Goal: Task Accomplishment & Management: Manage account settings

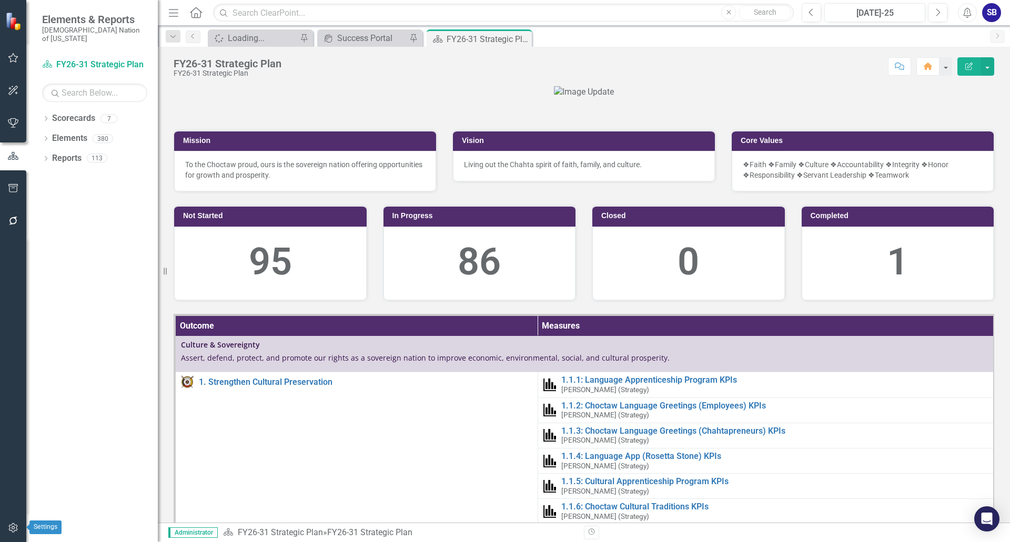
click at [20, 526] on button "button" at bounding box center [14, 528] width 24 height 22
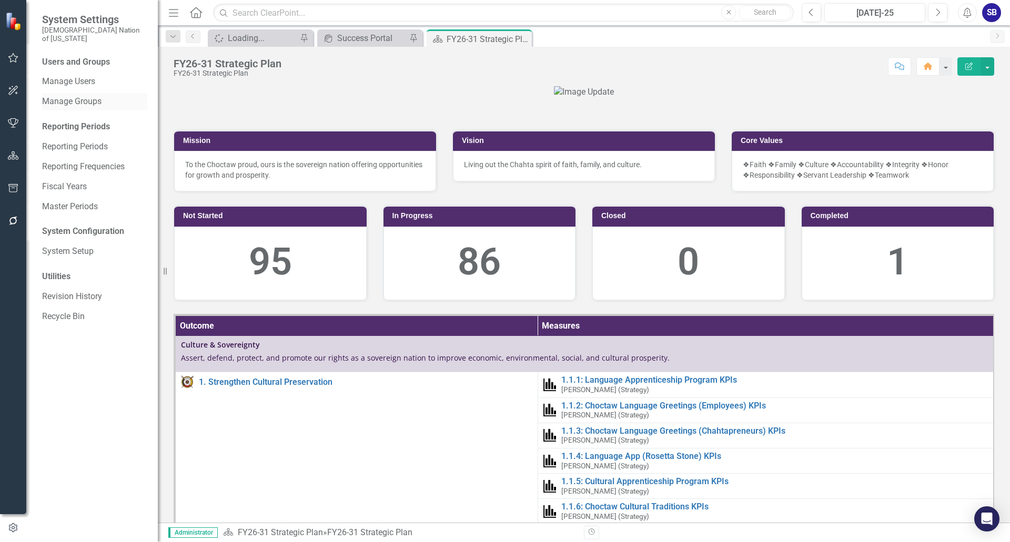
click at [97, 96] on link "Manage Groups" at bounding box center [94, 102] width 105 height 12
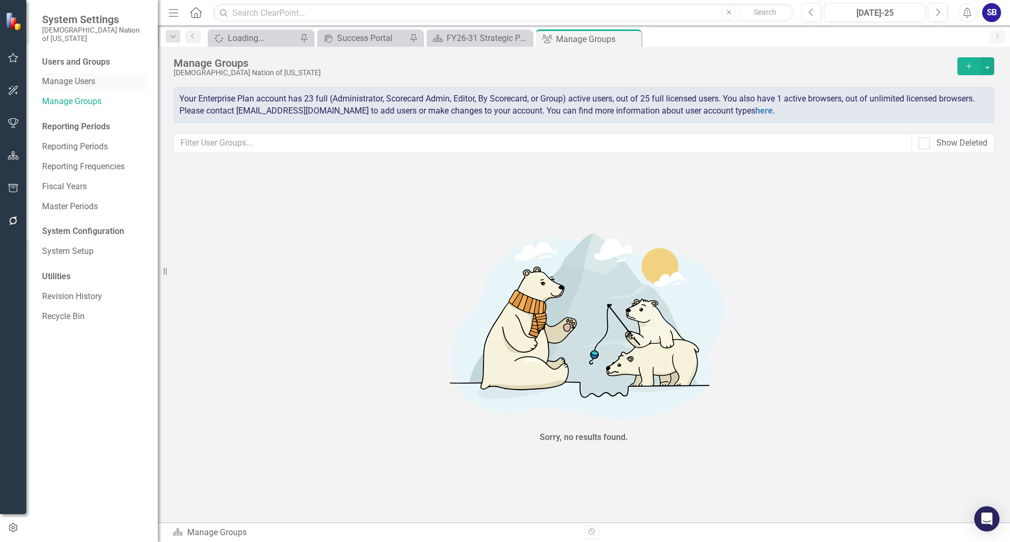
click at [80, 76] on link "Manage Users" at bounding box center [94, 82] width 105 height 12
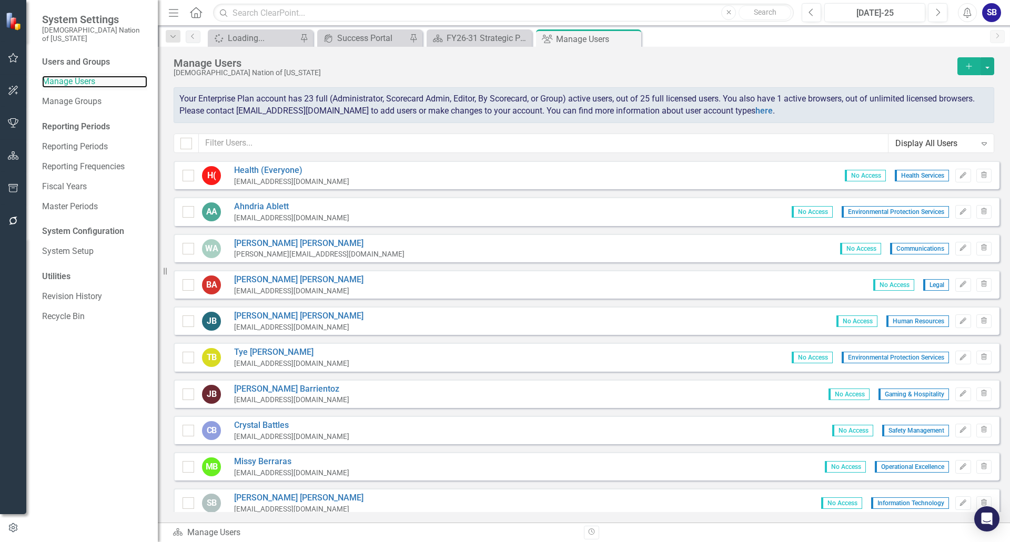
checkbox input "false"
click at [987, 65] on button "button" at bounding box center [987, 66] width 14 height 18
click at [977, 101] on link "Add Multiple Add Multiple Users" at bounding box center [944, 104] width 97 height 19
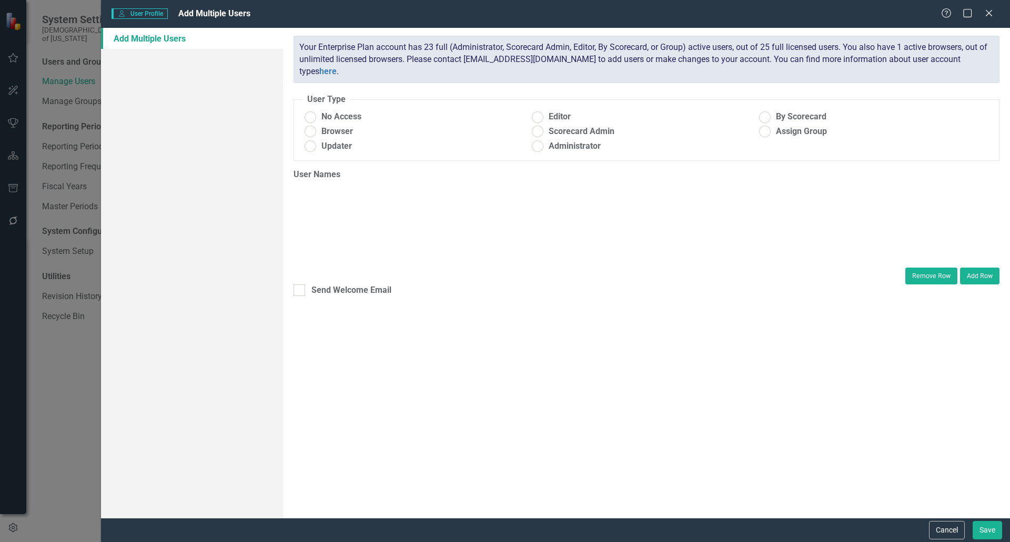
radio input "true"
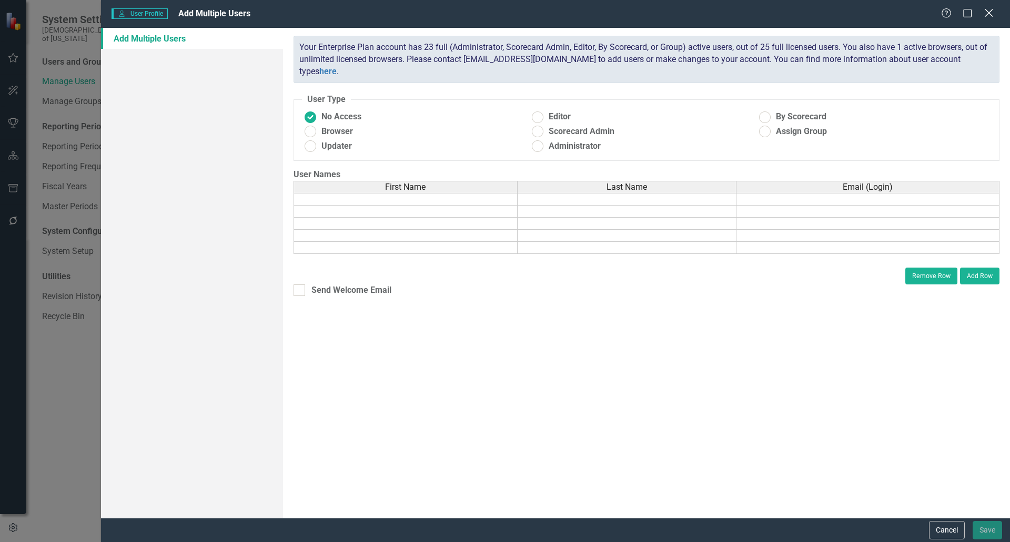
click at [992, 14] on icon "Close" at bounding box center [988, 13] width 13 height 10
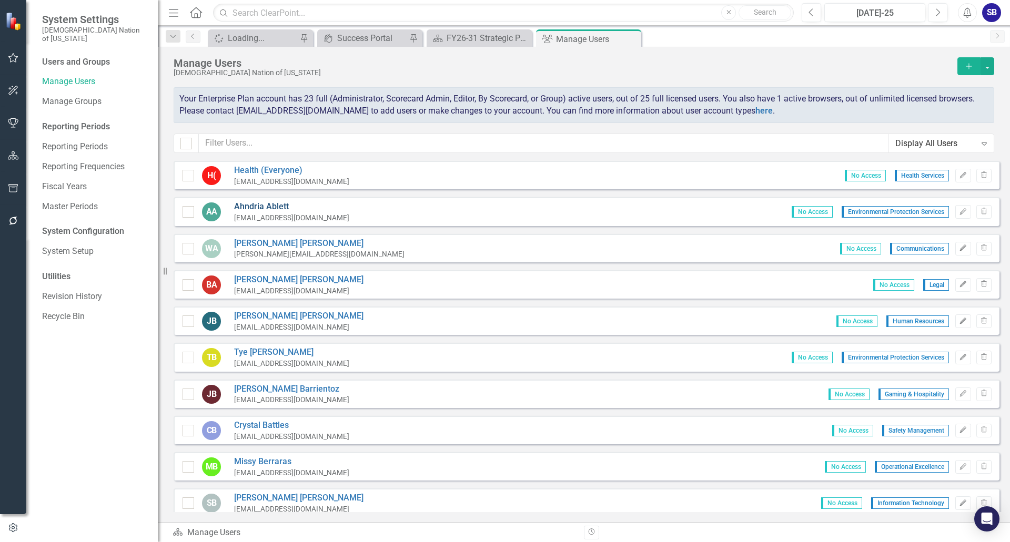
click at [256, 207] on link "[PERSON_NAME]" at bounding box center [291, 207] width 115 height 12
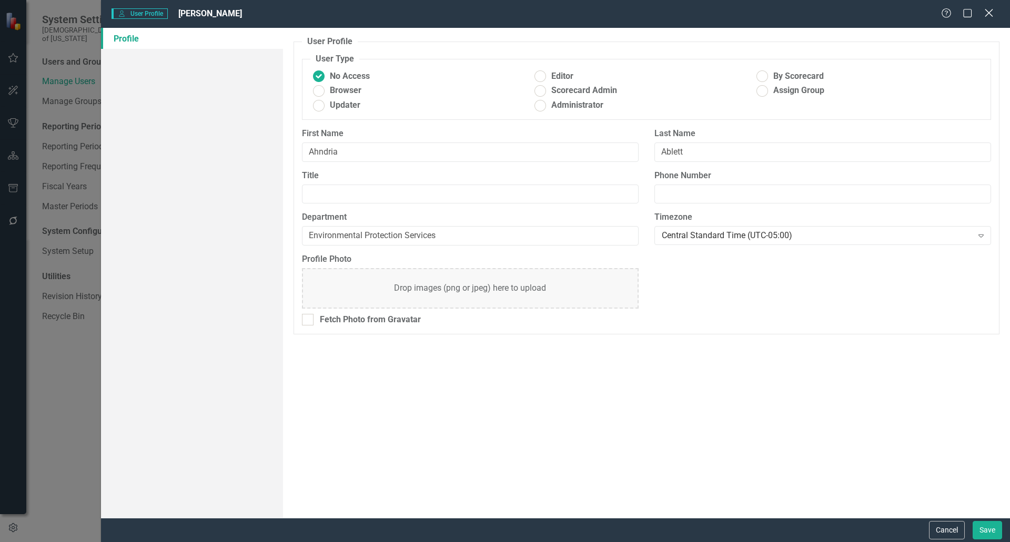
click at [991, 15] on icon at bounding box center [988, 13] width 8 height 8
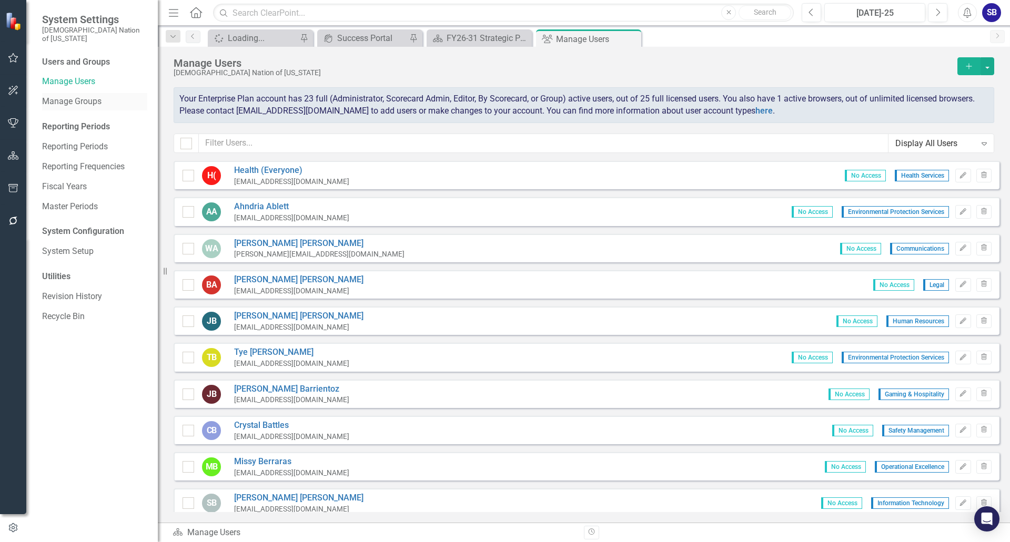
click at [94, 93] on div "Manage Groups" at bounding box center [94, 101] width 105 height 17
click at [86, 93] on div "Manage Groups" at bounding box center [94, 101] width 105 height 17
click at [69, 96] on link "Manage Groups" at bounding box center [94, 102] width 105 height 12
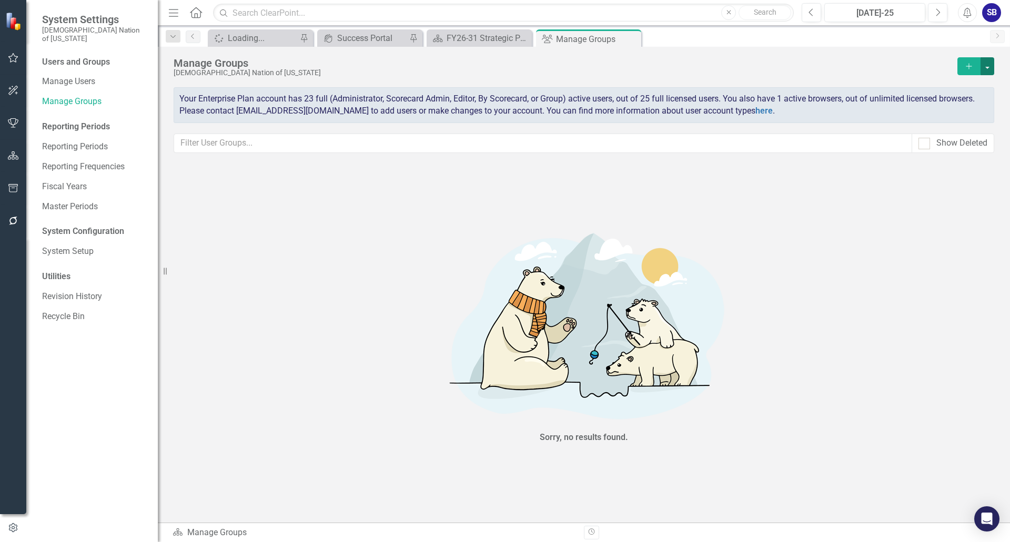
click at [984, 66] on button "button" at bounding box center [987, 66] width 14 height 18
click at [965, 83] on link "Add Access Group" at bounding box center [938, 85] width 93 height 19
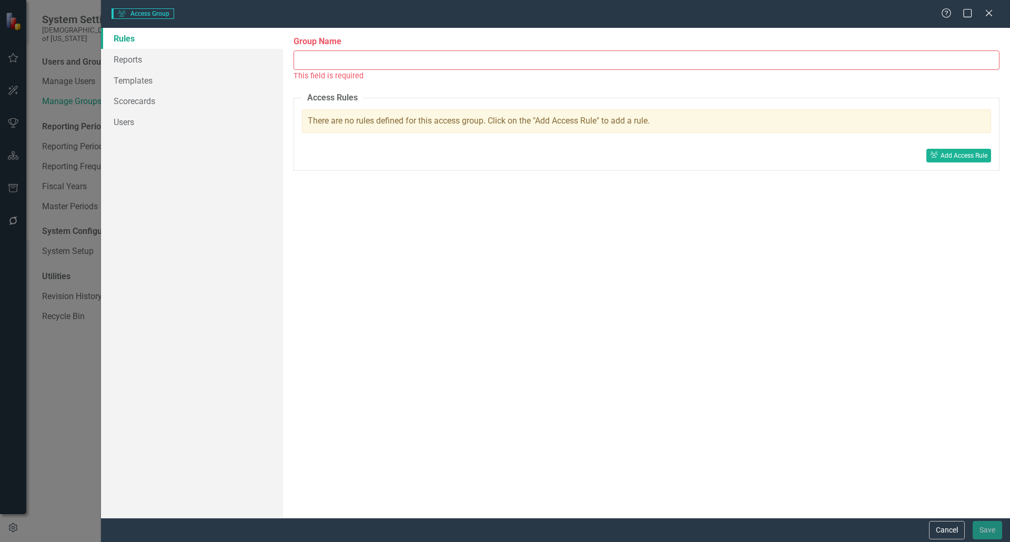
click at [332, 63] on input "Group Name" at bounding box center [646, 59] width 706 height 19
click at [142, 60] on link "Reports" at bounding box center [192, 59] width 182 height 21
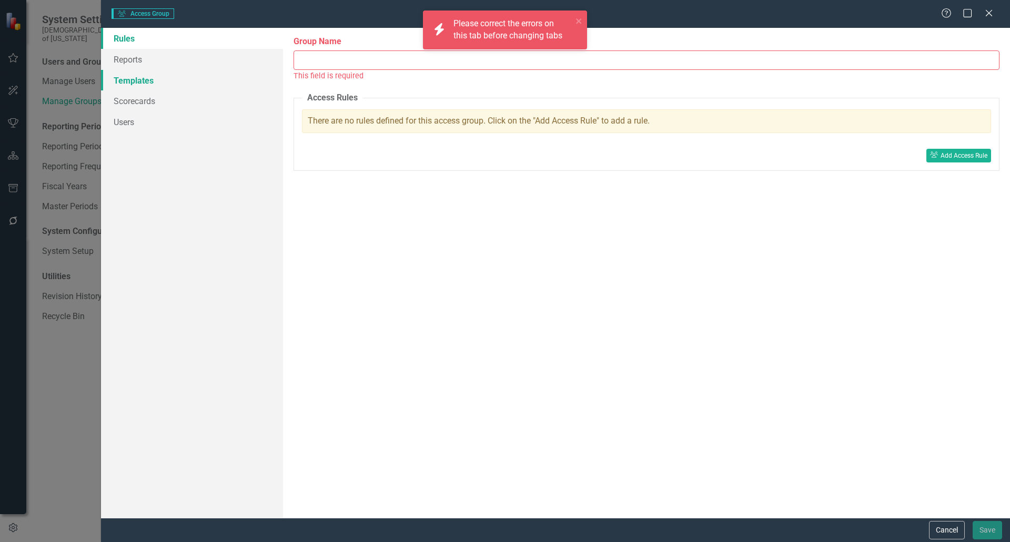
click at [135, 77] on link "Templates" at bounding box center [192, 80] width 182 height 21
click at [142, 100] on link "Scorecards" at bounding box center [192, 100] width 182 height 21
click at [135, 118] on link "Users" at bounding box center [192, 121] width 182 height 21
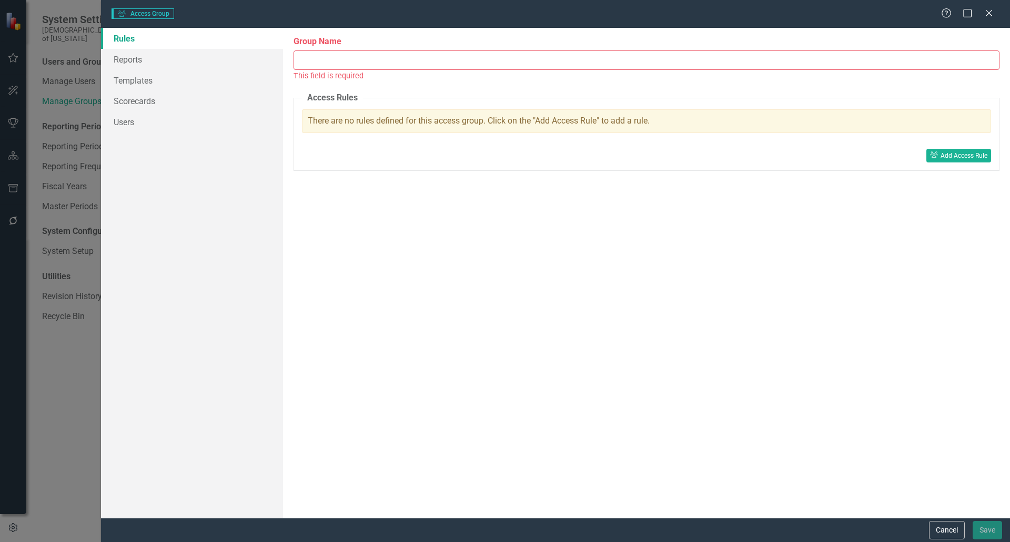
click at [942, 298] on div "Group Name This field is required Access Rules With Access Groups, you can crea…" at bounding box center [646, 273] width 727 height 490
click at [406, 58] on input "Group Name" at bounding box center [646, 59] width 706 height 19
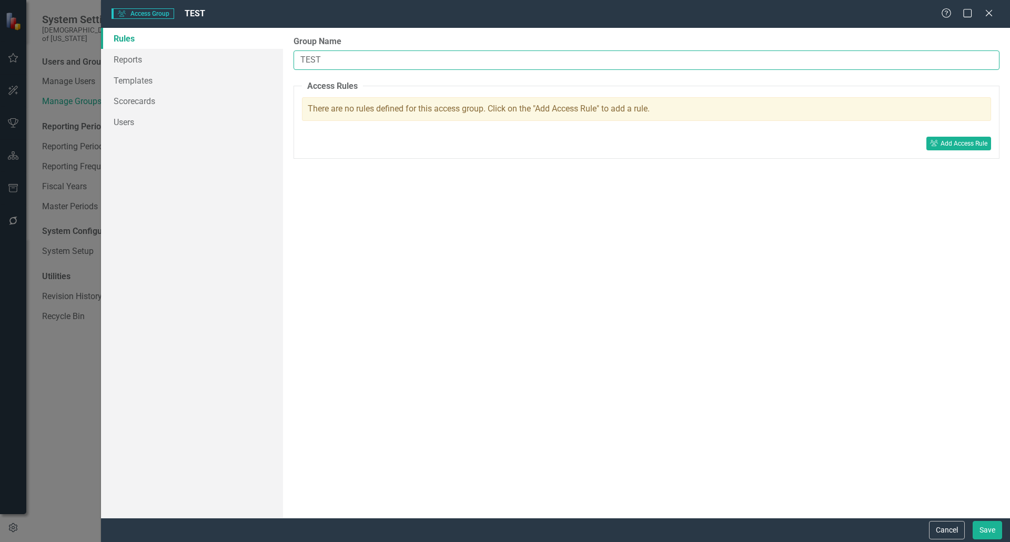
type input "TEST"
click at [678, 355] on div "Group Name TEST Access Rules With Access Groups, you can create granular rules …" at bounding box center [646, 273] width 727 height 490
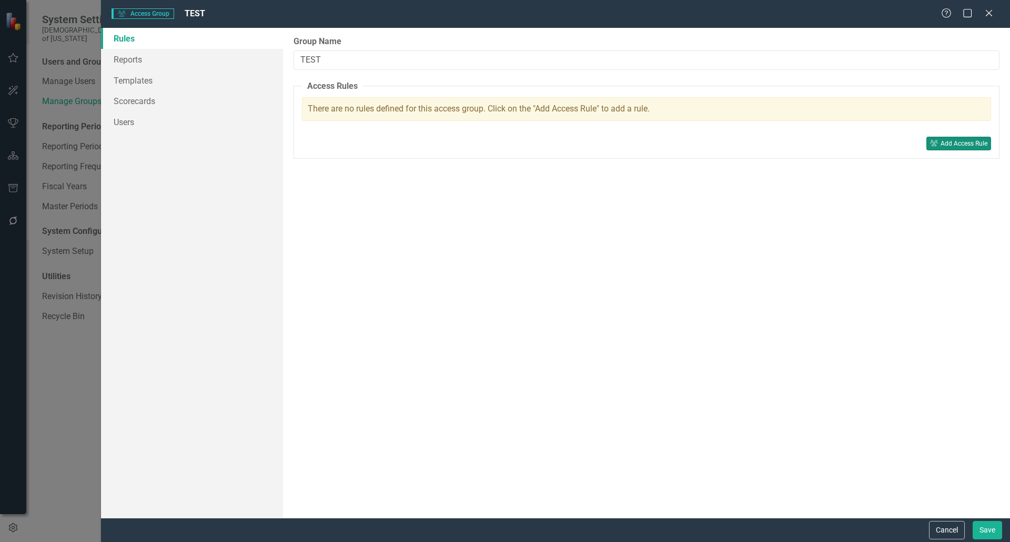
click at [973, 141] on div "Add Access Rule" at bounding box center [963, 143] width 47 height 7
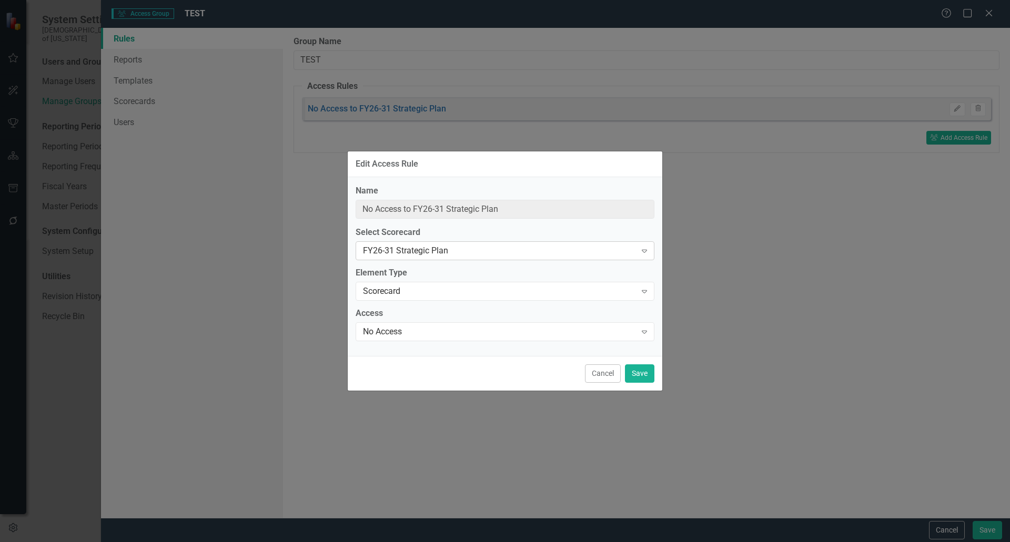
click at [646, 250] on icon "Expand" at bounding box center [644, 251] width 11 height 8
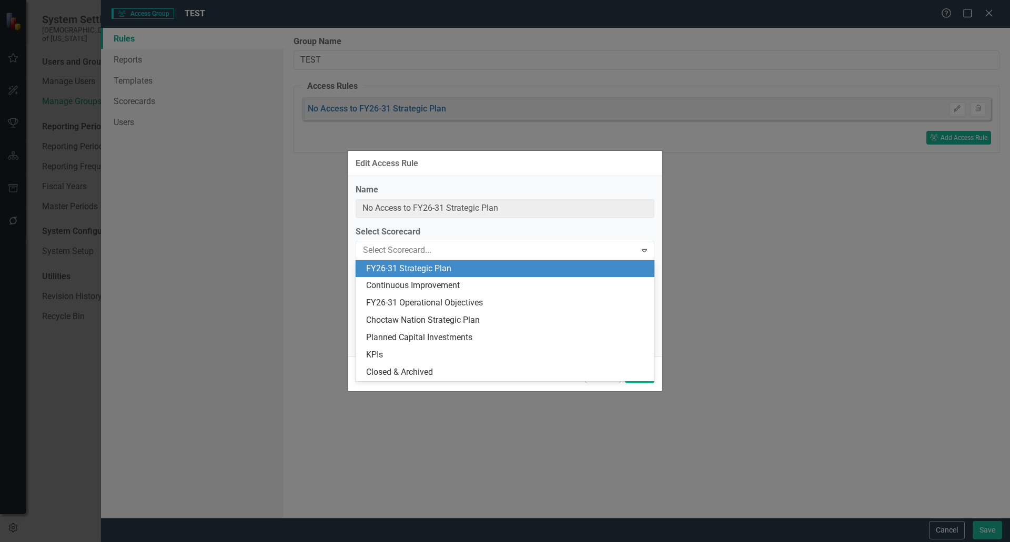
click at [539, 267] on div "FY26-31 Strategic Plan" at bounding box center [507, 269] width 282 height 12
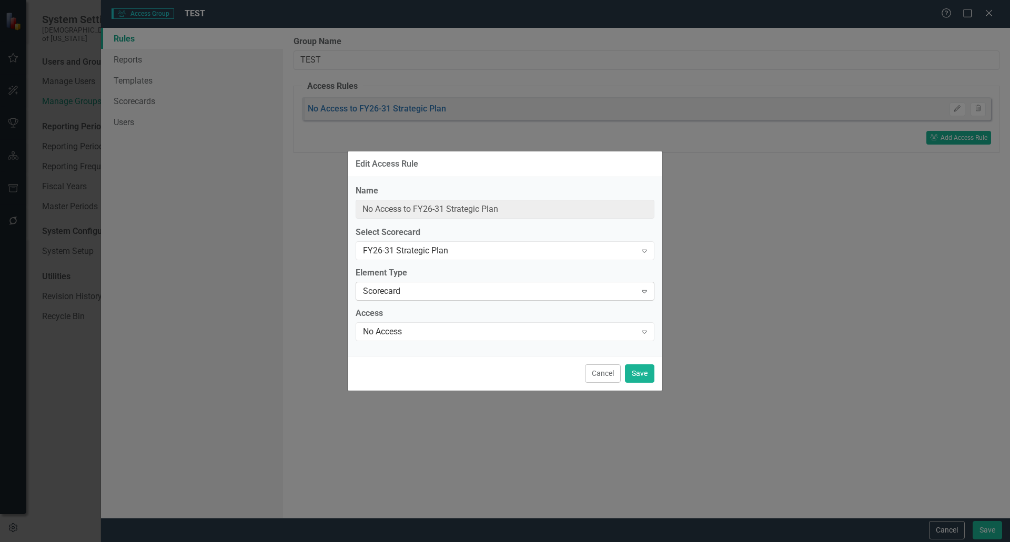
click at [639, 291] on icon "Expand" at bounding box center [644, 291] width 11 height 8
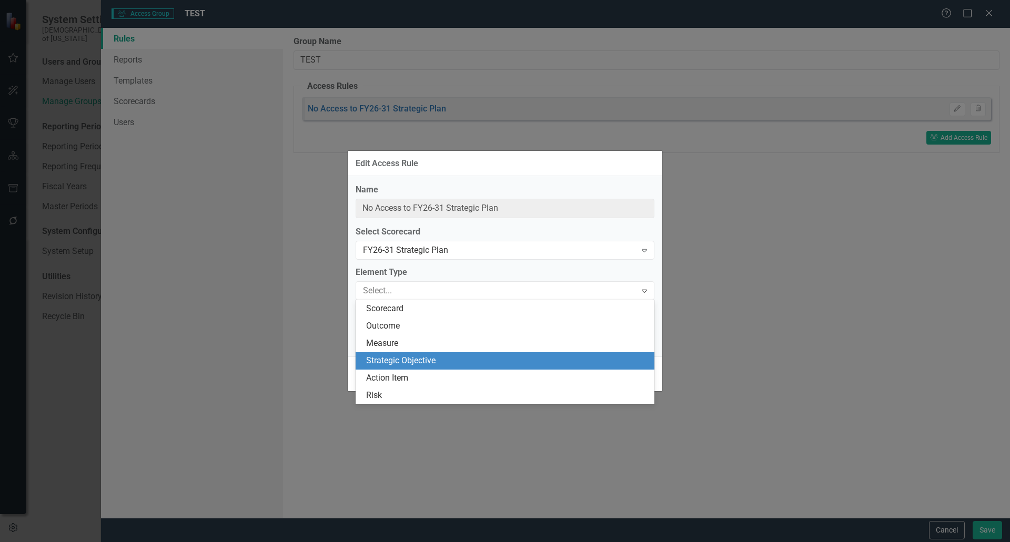
click at [583, 354] on div "Strategic Objective" at bounding box center [504, 360] width 299 height 17
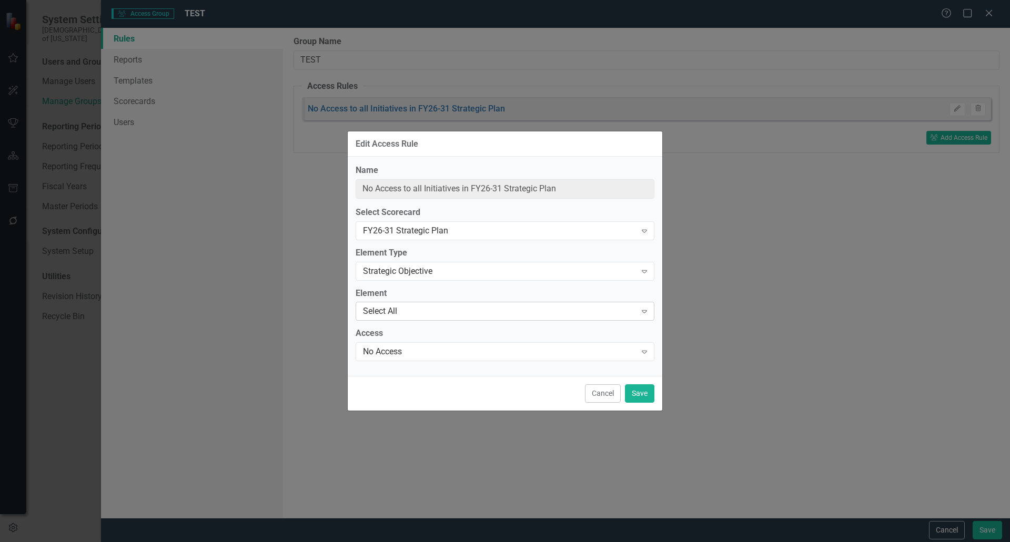
click at [645, 315] on icon "Expand" at bounding box center [644, 311] width 11 height 8
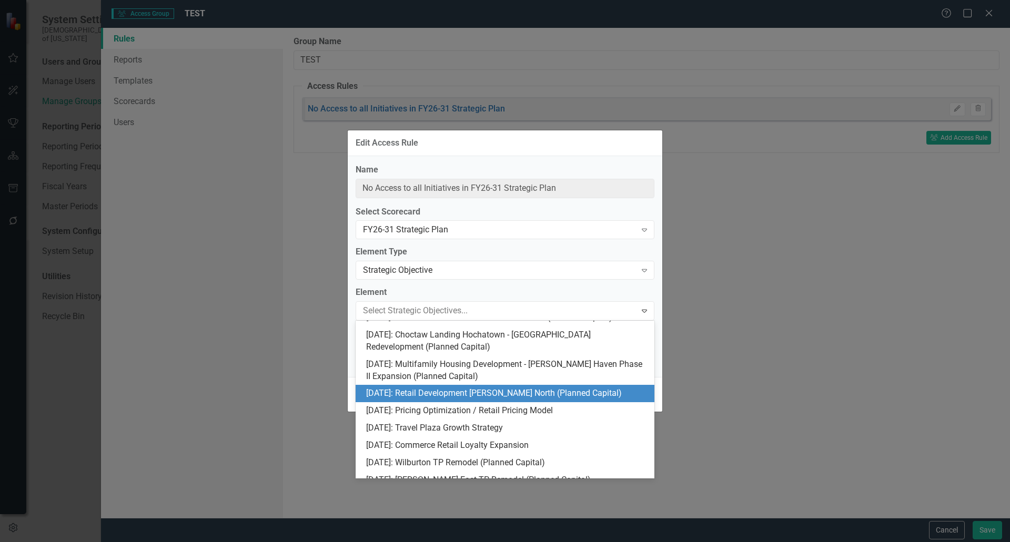
scroll to position [2629, 0]
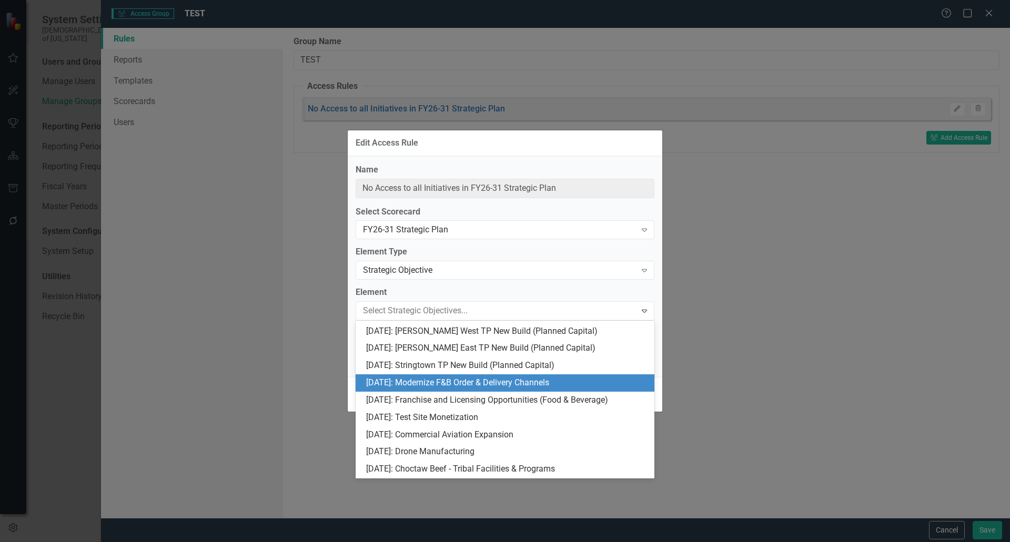
click at [756, 319] on div "Edit Access Rule Name No Access to all Initiatives in FY26-31 Strategic Plan Se…" at bounding box center [505, 271] width 1010 height 542
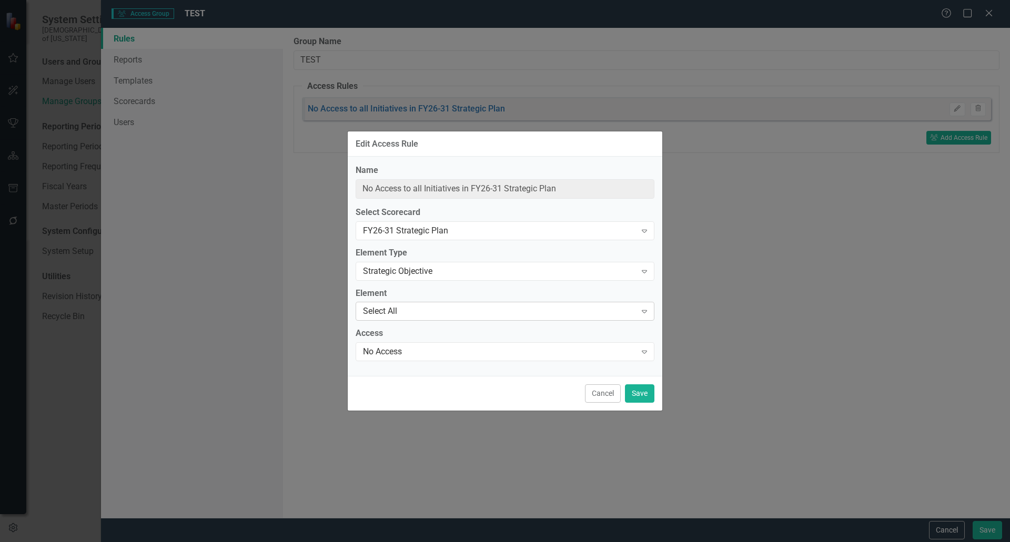
click at [629, 307] on div "Select All" at bounding box center [499, 312] width 273 height 12
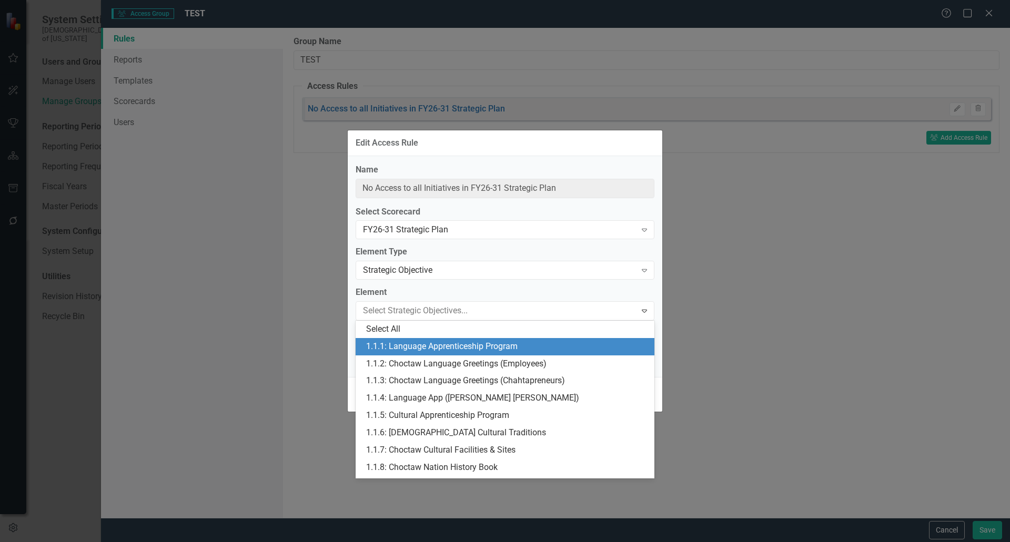
click at [520, 348] on div "1.1.1: Language Apprenticeship Program" at bounding box center [507, 347] width 282 height 12
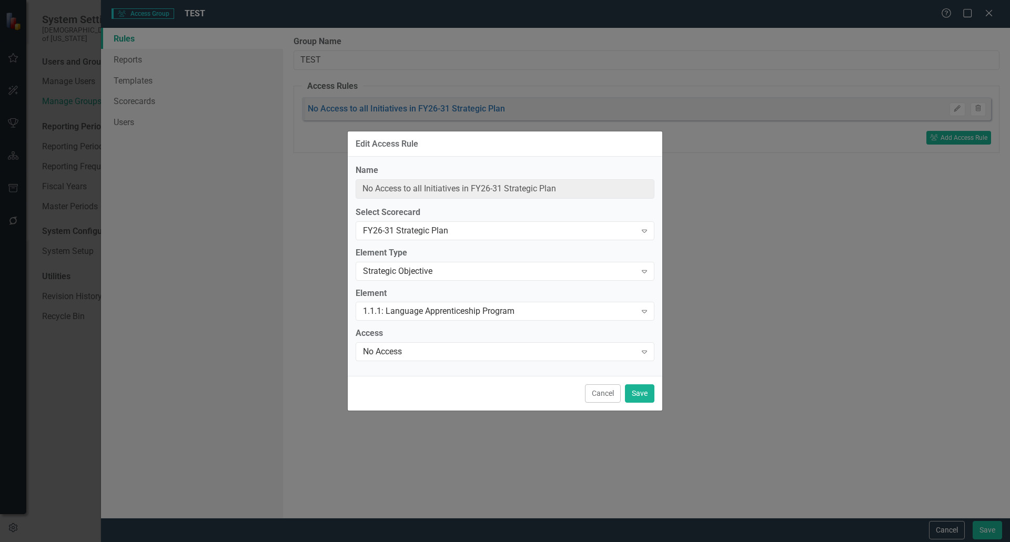
type input "No Access to Initiative "1.1.1: Language Apprenticeship Program" (FY26-31 Strat…"
click at [520, 348] on div "No Access" at bounding box center [499, 352] width 273 height 12
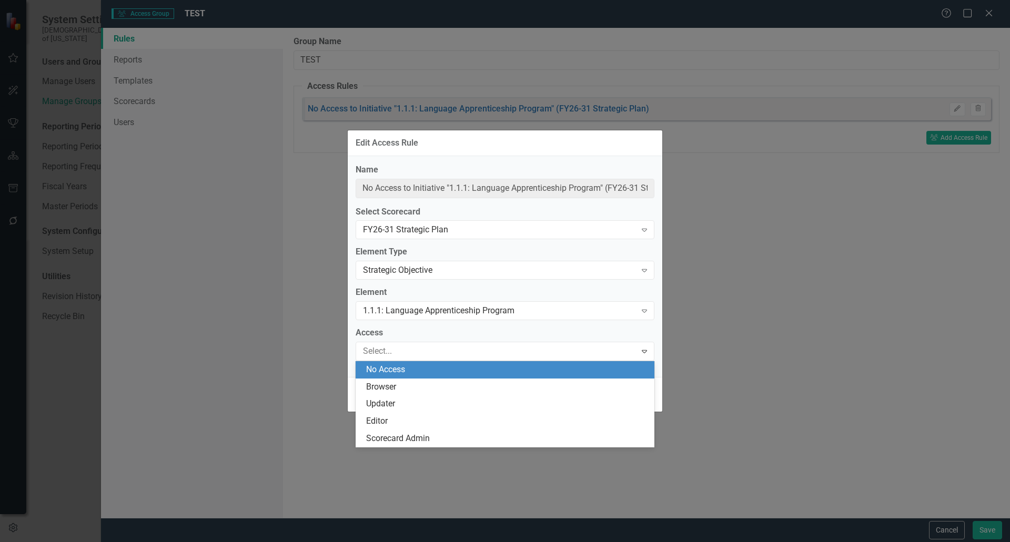
click at [404, 374] on div "No Access" at bounding box center [507, 370] width 282 height 12
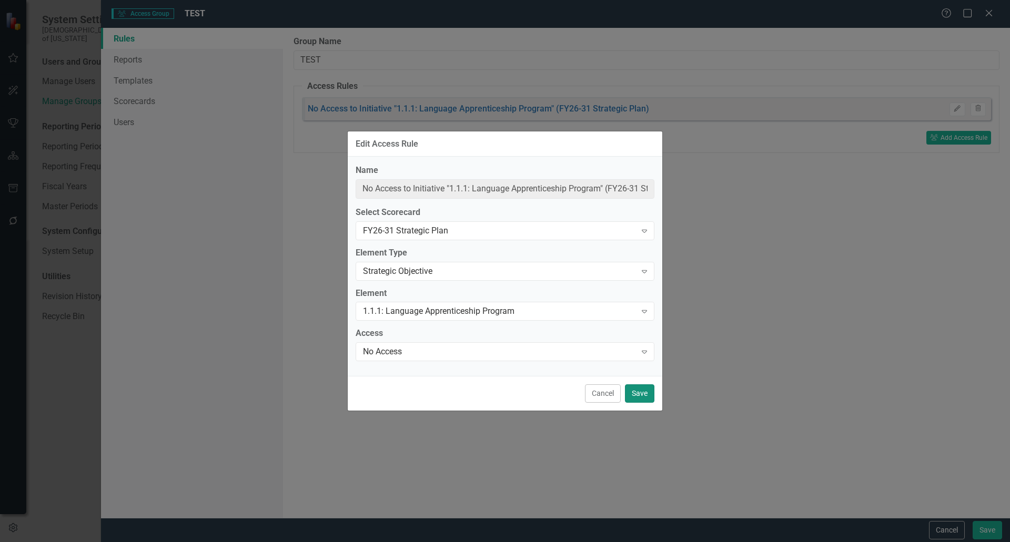
click at [648, 395] on button "Save" at bounding box center [639, 393] width 29 height 18
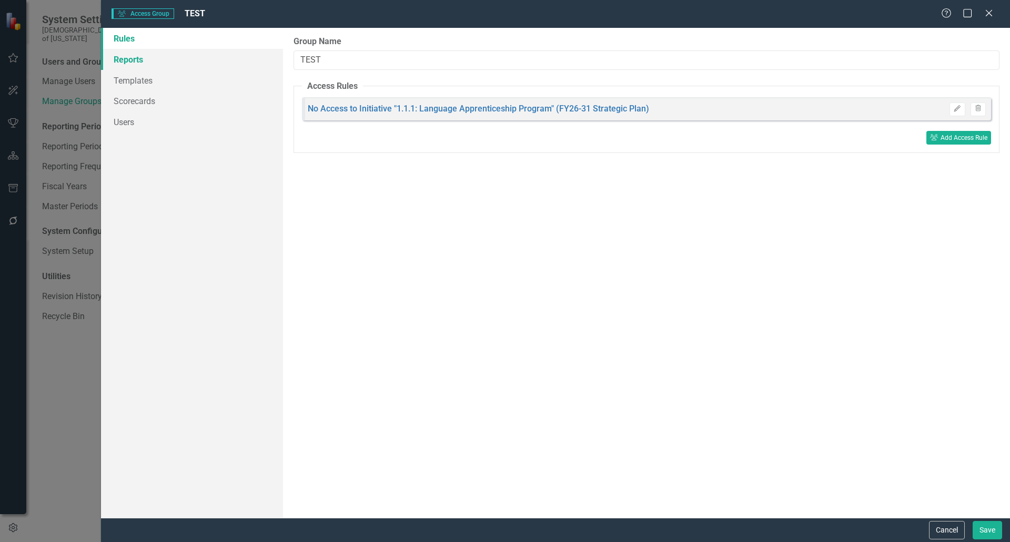
click at [149, 63] on link "Reports" at bounding box center [192, 59] width 182 height 21
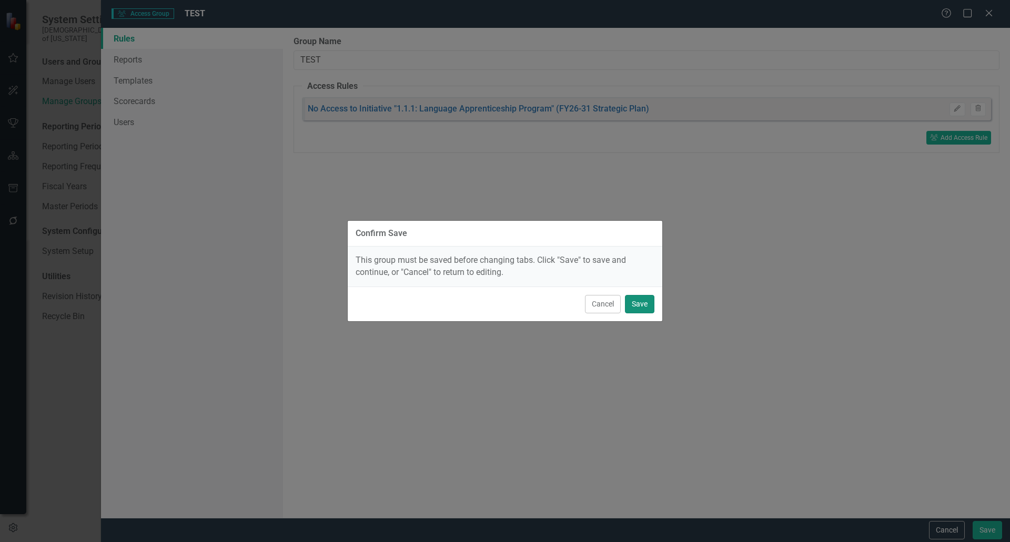
click at [640, 305] on button "Save" at bounding box center [639, 304] width 29 height 18
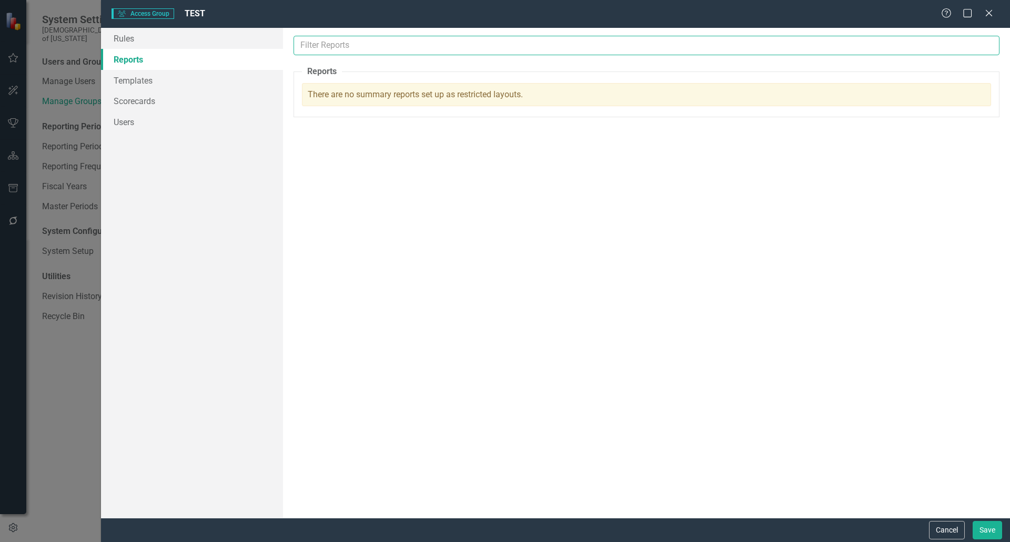
click at [403, 47] on input "text" at bounding box center [646, 45] width 706 height 19
click at [398, 92] on div "There are no summary reports set up as restricted layouts." at bounding box center [646, 95] width 689 height 24
click at [527, 118] on div "Reports Restricted reports allow you to limit the audience of summary reports. …" at bounding box center [646, 273] width 727 height 490
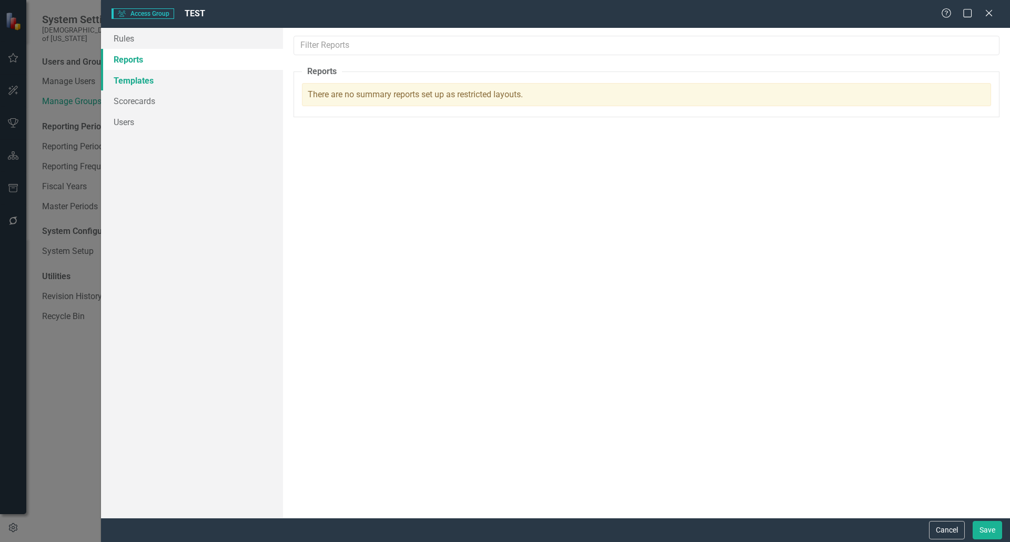
click at [170, 83] on link "Templates" at bounding box center [192, 80] width 182 height 21
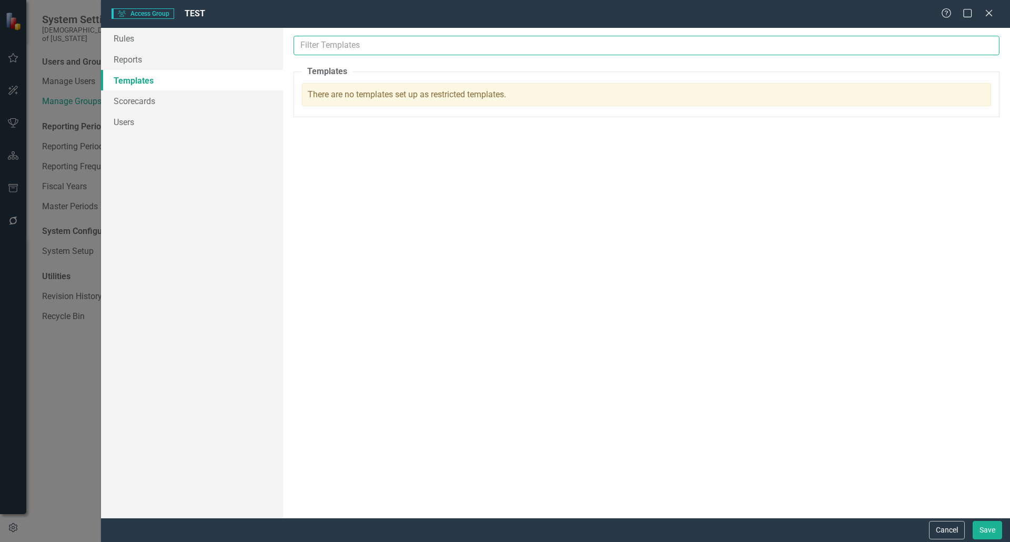
click at [425, 45] on input "text" at bounding box center [646, 45] width 706 height 19
click at [421, 100] on div "There are no templates set up as restricted templates." at bounding box center [646, 95] width 689 height 24
click at [428, 55] on input "text" at bounding box center [646, 45] width 706 height 19
click at [425, 46] on input "text" at bounding box center [646, 45] width 706 height 19
type input "s"
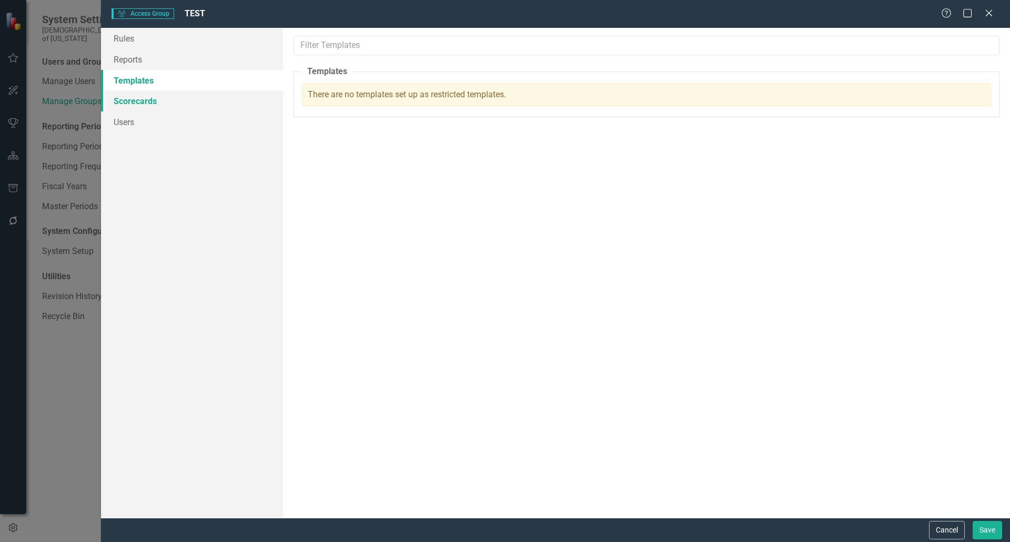
click at [157, 101] on link "Scorecards" at bounding box center [192, 100] width 182 height 21
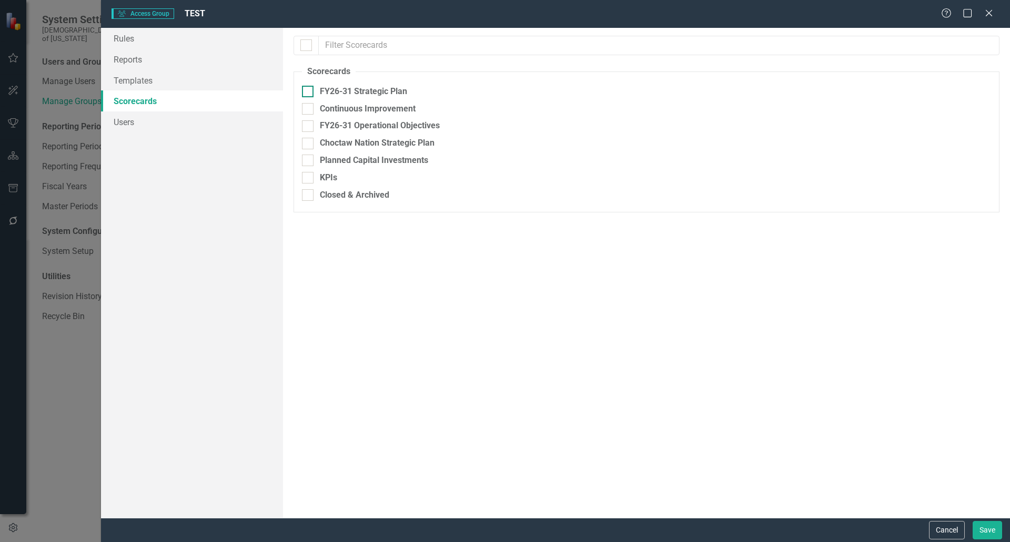
click at [308, 92] on input "FY26-31 Strategic Plan" at bounding box center [305, 89] width 7 height 7
checkbox input "true"
click at [136, 121] on link "Users" at bounding box center [192, 121] width 182 height 21
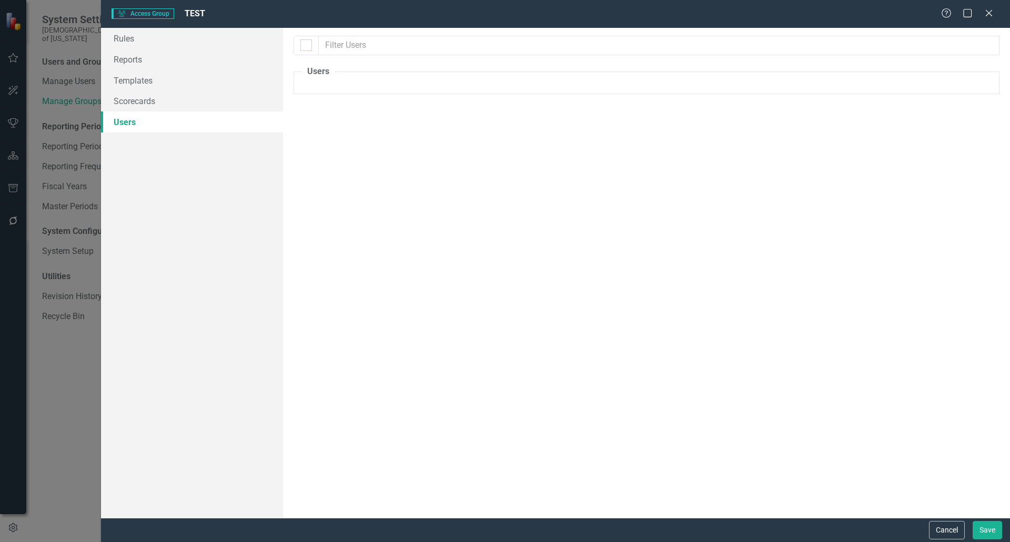
click at [336, 74] on fieldset "Users The users set up as "Assign Group" users are listed below. Please select …" at bounding box center [646, 80] width 706 height 28
click at [339, 86] on fieldset "Users The users set up as "Assign Group" users are listed below. Please select …" at bounding box center [646, 80] width 706 height 28
click at [352, 49] on input "text" at bounding box center [659, 45] width 680 height 19
click at [358, 79] on fieldset "Users The users set up as "Assign Group" users are listed below. Please select …" at bounding box center [646, 80] width 706 height 28
click at [164, 110] on link "Scorecards" at bounding box center [192, 100] width 182 height 21
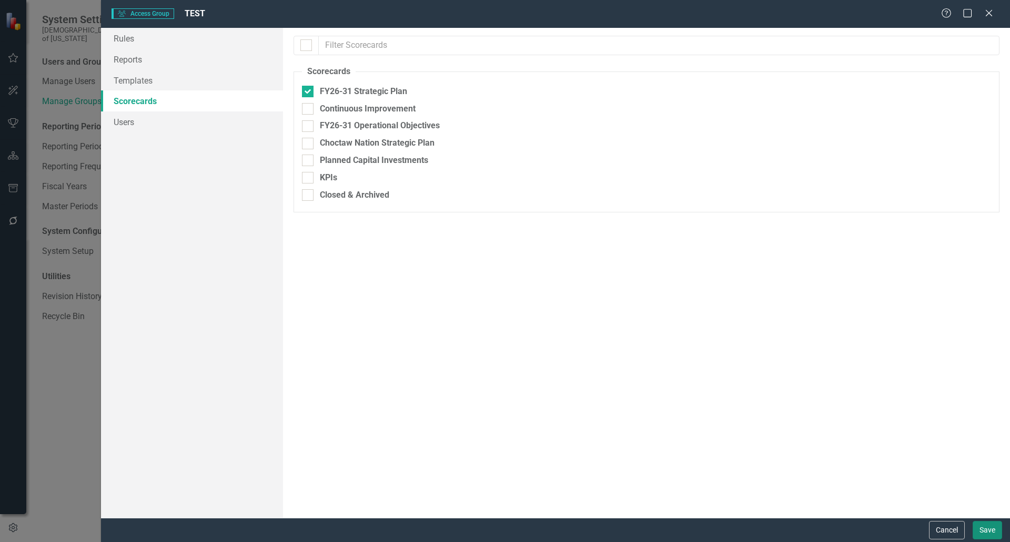
click at [986, 536] on button "Save" at bounding box center [986, 530] width 29 height 18
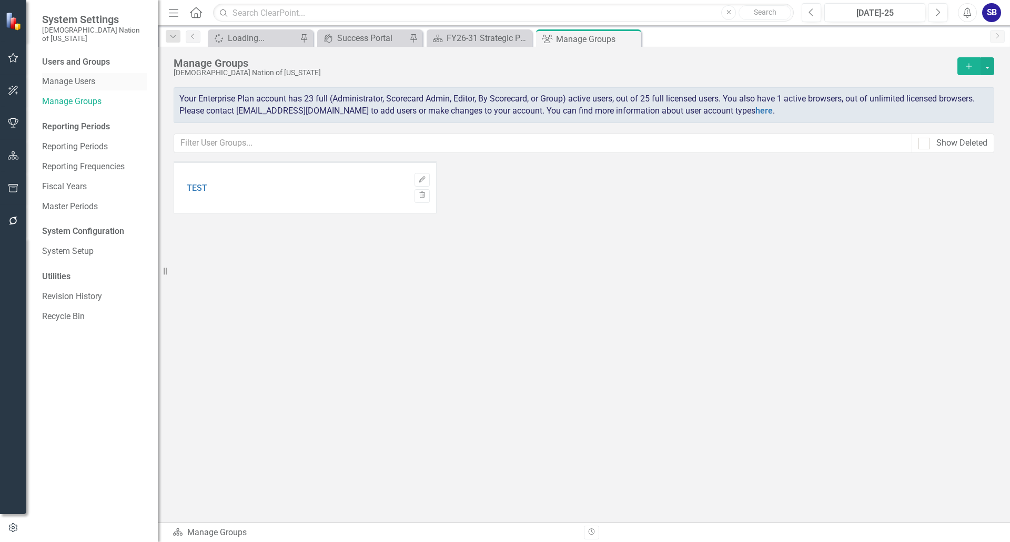
click at [100, 76] on link "Manage Users" at bounding box center [94, 82] width 105 height 12
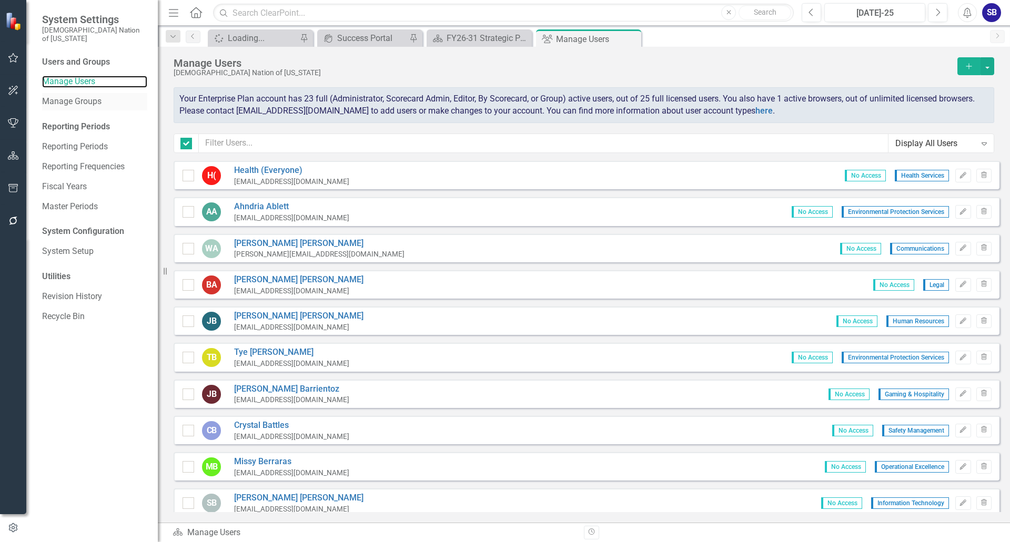
checkbox input "false"
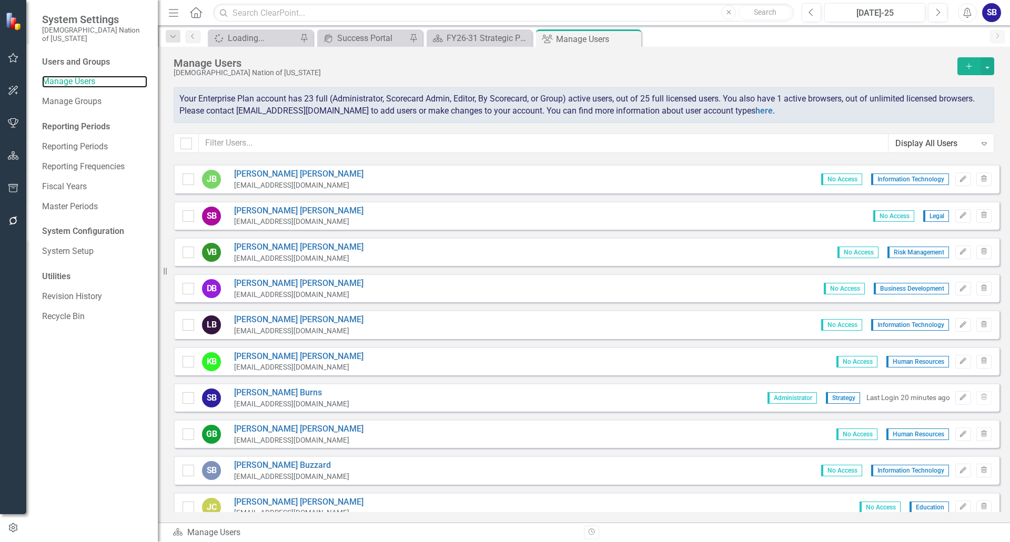
scroll to position [526, 0]
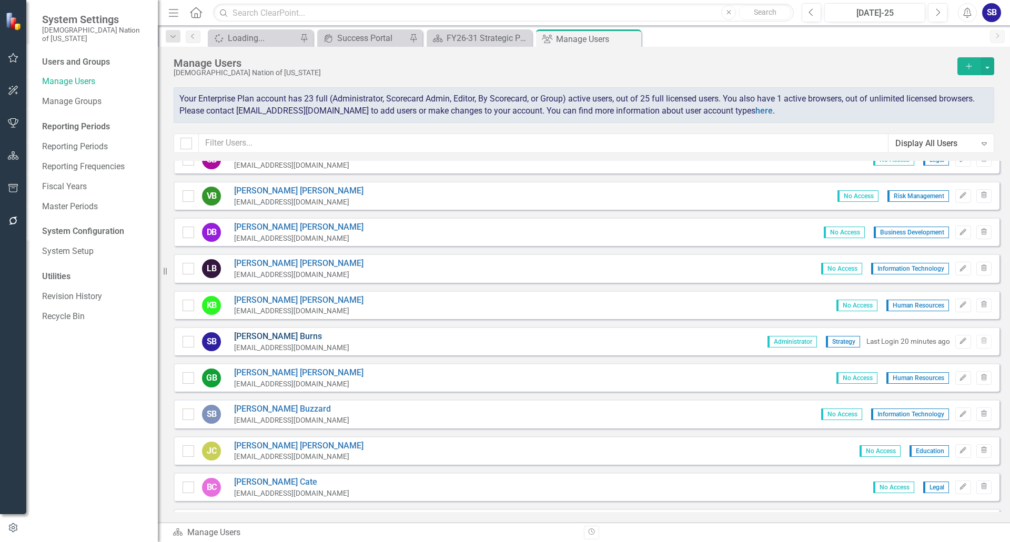
click at [282, 334] on link "[PERSON_NAME]" at bounding box center [291, 337] width 115 height 12
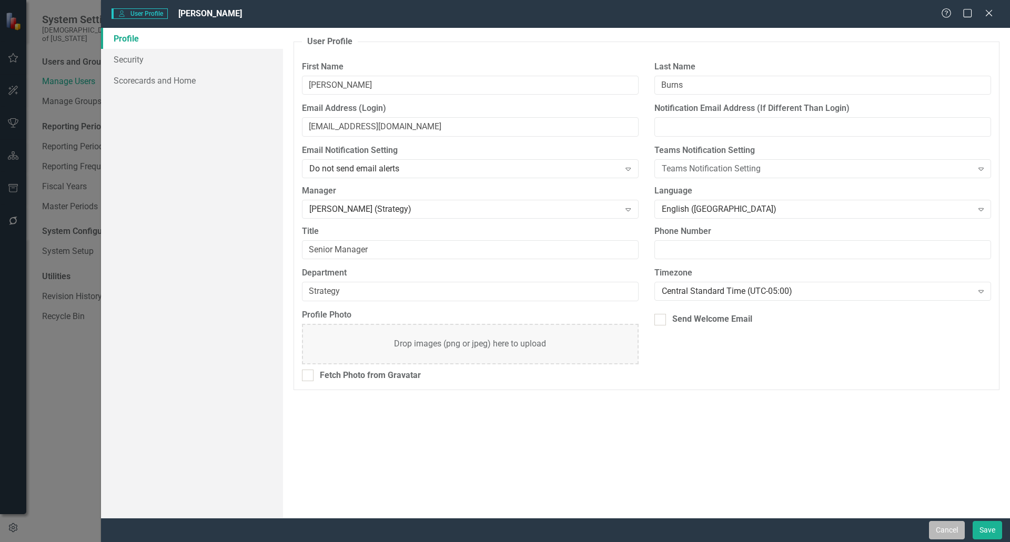
click at [942, 529] on button "Cancel" at bounding box center [947, 530] width 36 height 18
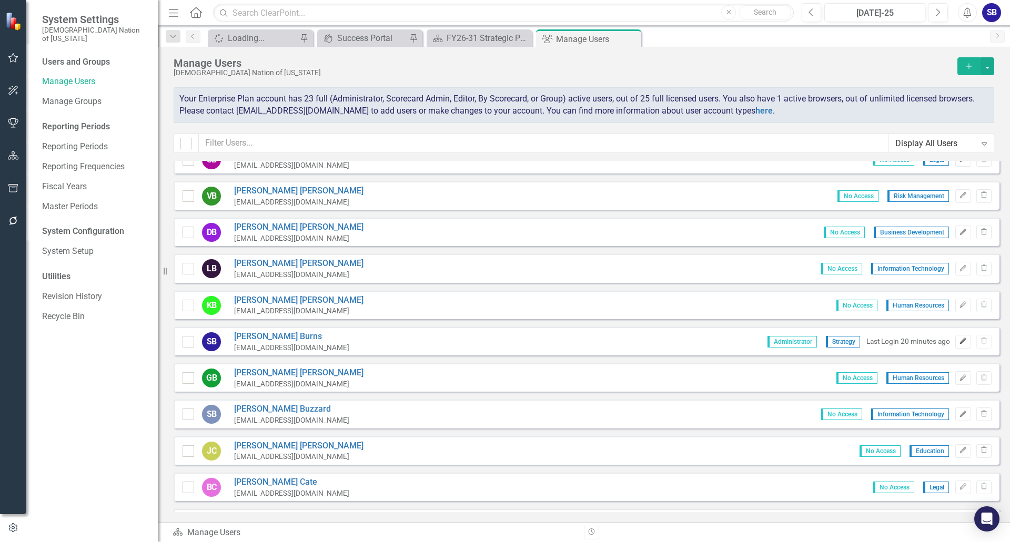
click at [960, 341] on icon "button" at bounding box center [963, 341] width 6 height 6
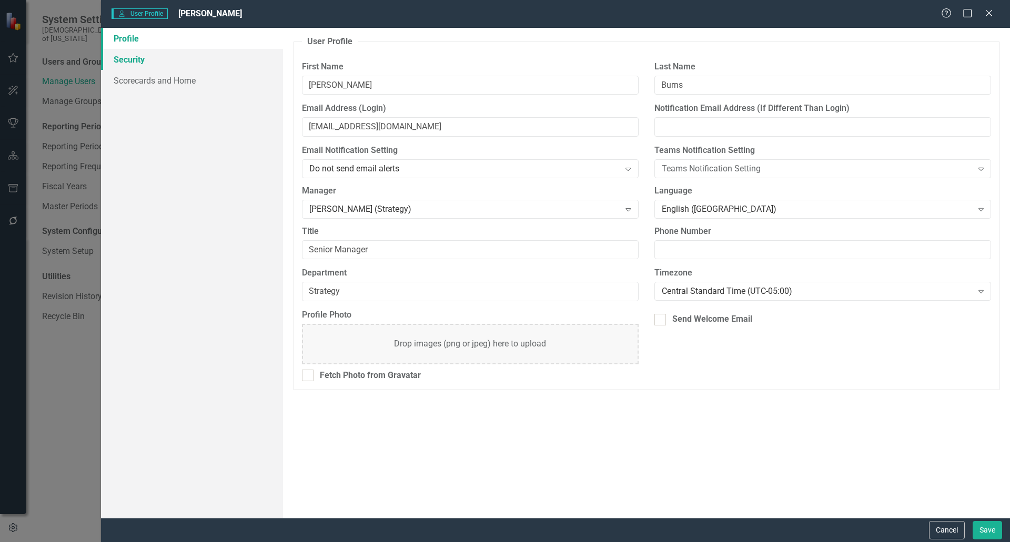
click at [133, 57] on link "Security" at bounding box center [192, 59] width 182 height 21
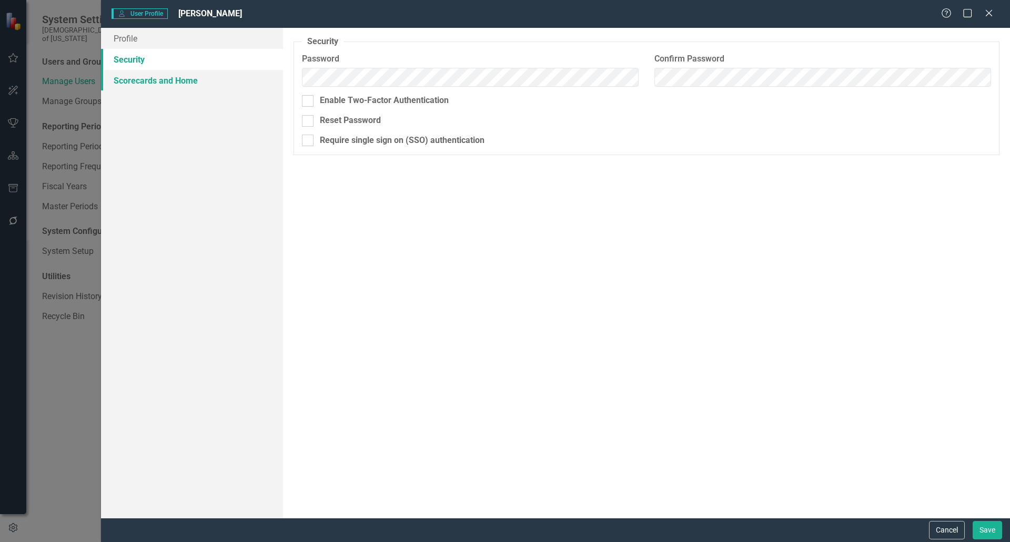
click at [150, 85] on link "Scorecards and Home" at bounding box center [192, 80] width 182 height 21
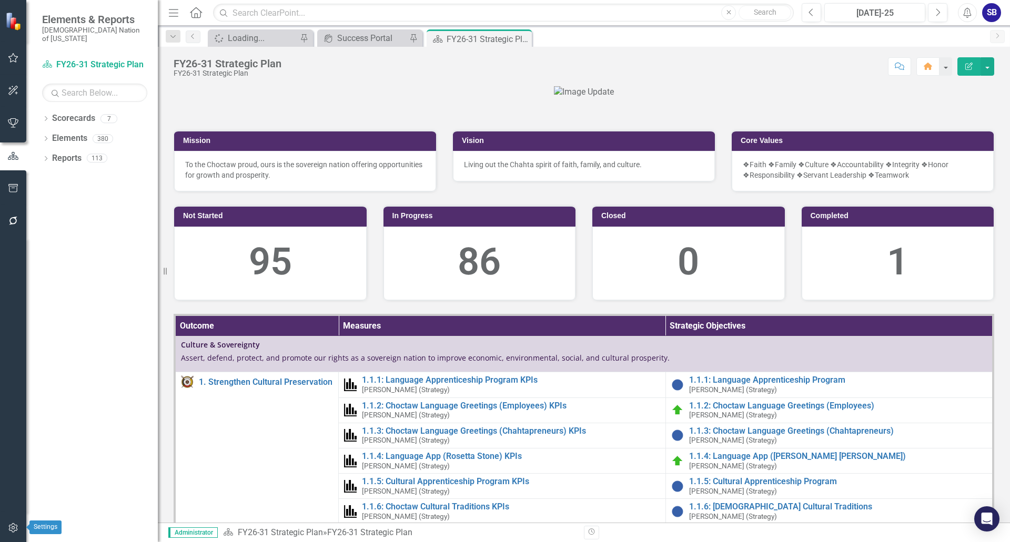
click at [13, 527] on icon "button" at bounding box center [13, 528] width 11 height 8
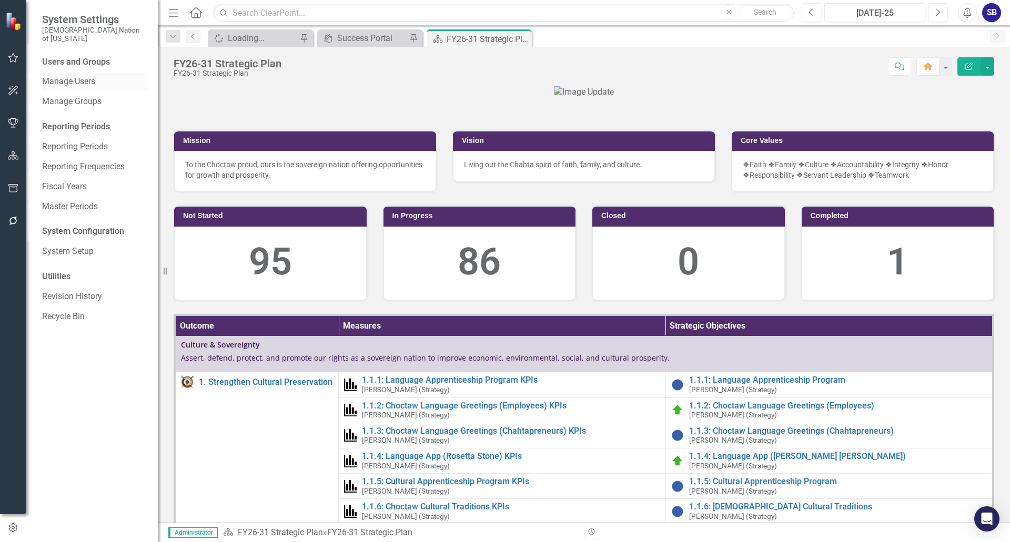
click at [82, 76] on link "Manage Users" at bounding box center [94, 82] width 105 height 12
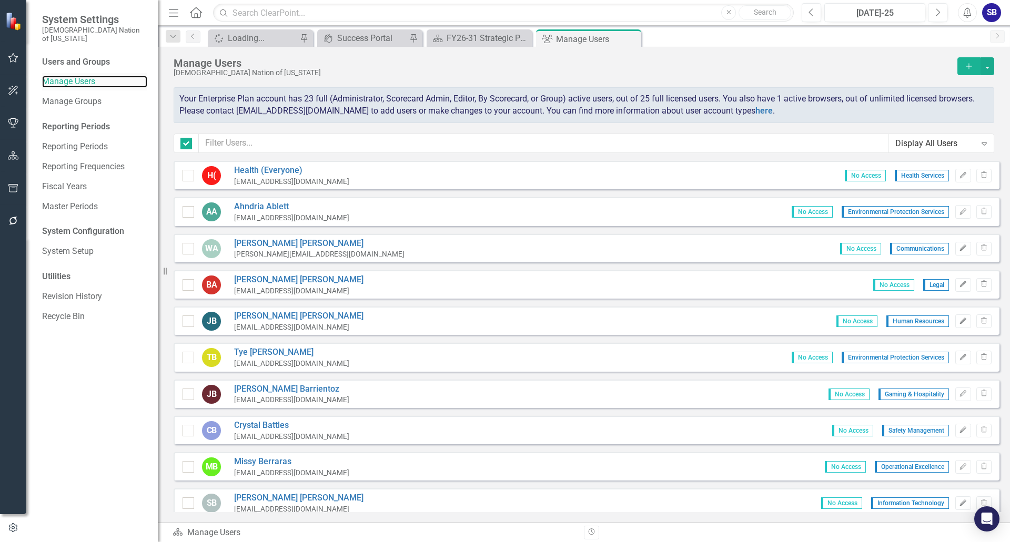
checkbox input "false"
click at [986, 66] on button "button" at bounding box center [987, 66] width 14 height 18
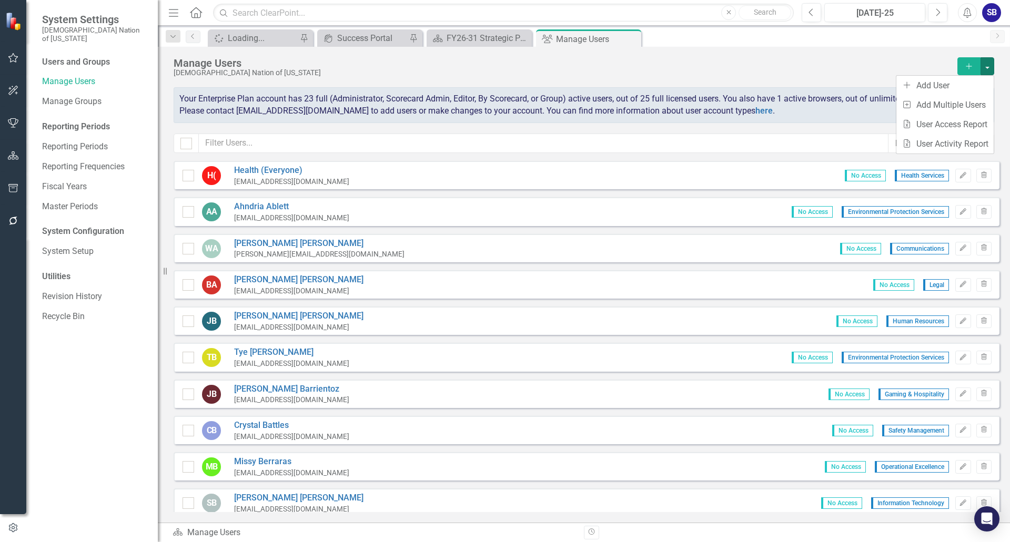
click at [845, 68] on div "Manage Users" at bounding box center [563, 63] width 778 height 12
click at [987, 59] on button "button" at bounding box center [987, 66] width 14 height 18
click at [289, 170] on link "Health (Everyone)" at bounding box center [291, 171] width 115 height 12
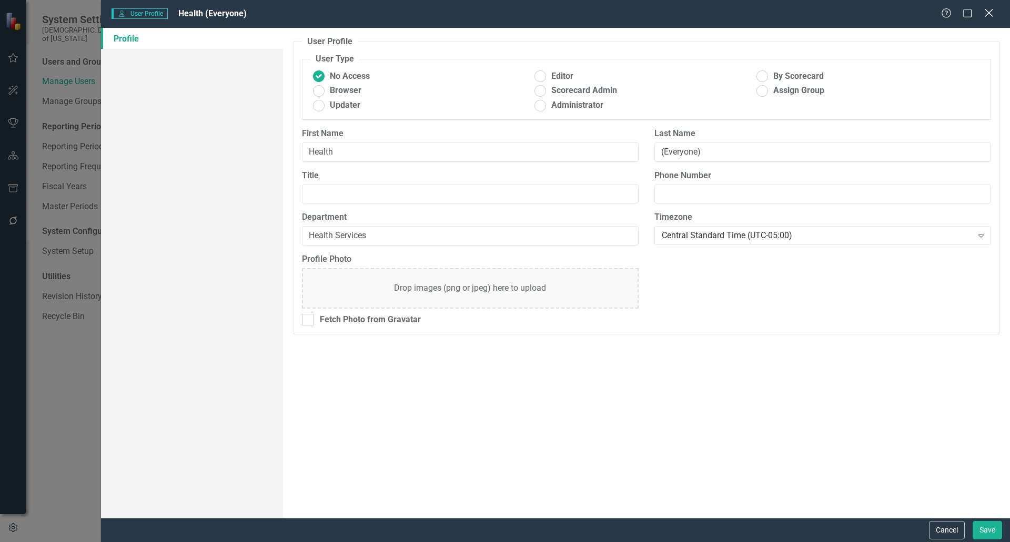
click at [991, 13] on icon "Close" at bounding box center [988, 13] width 13 height 10
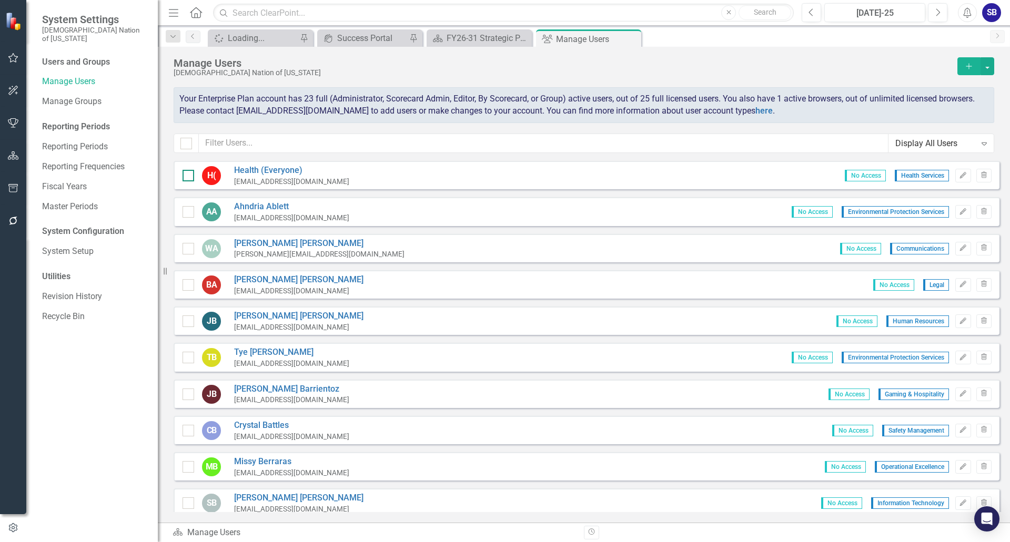
click at [189, 176] on div at bounding box center [188, 176] width 12 height 12
click at [189, 176] on input "checkbox" at bounding box center [185, 173] width 7 height 7
checkbox input "true"
click at [189, 213] on div at bounding box center [188, 212] width 12 height 12
click at [189, 213] on input "checkbox" at bounding box center [185, 209] width 7 height 7
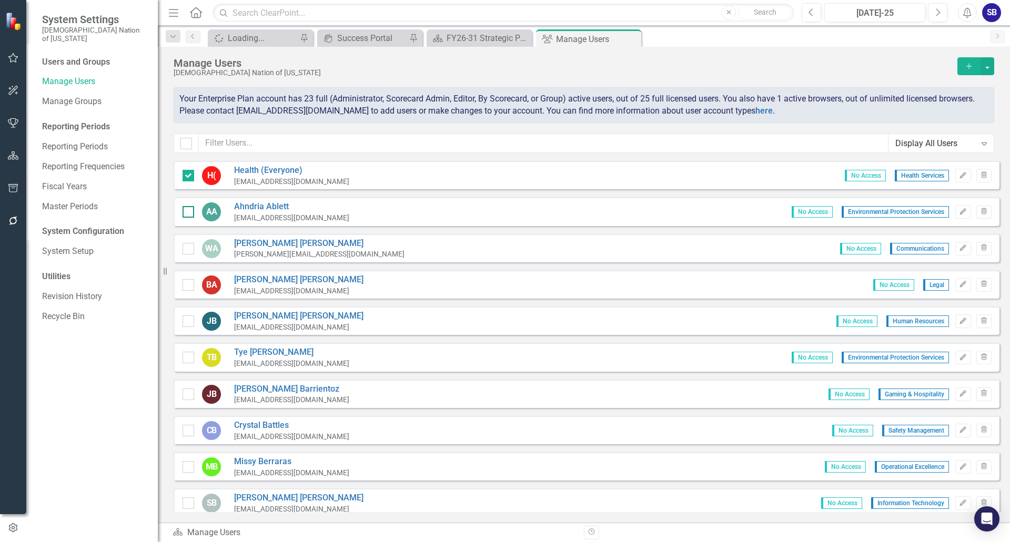
checkbox input "true"
click at [187, 250] on div at bounding box center [188, 249] width 12 height 12
click at [187, 250] on input "checkbox" at bounding box center [185, 246] width 7 height 7
checkbox input "true"
click at [991, 69] on button "button" at bounding box center [987, 66] width 14 height 18
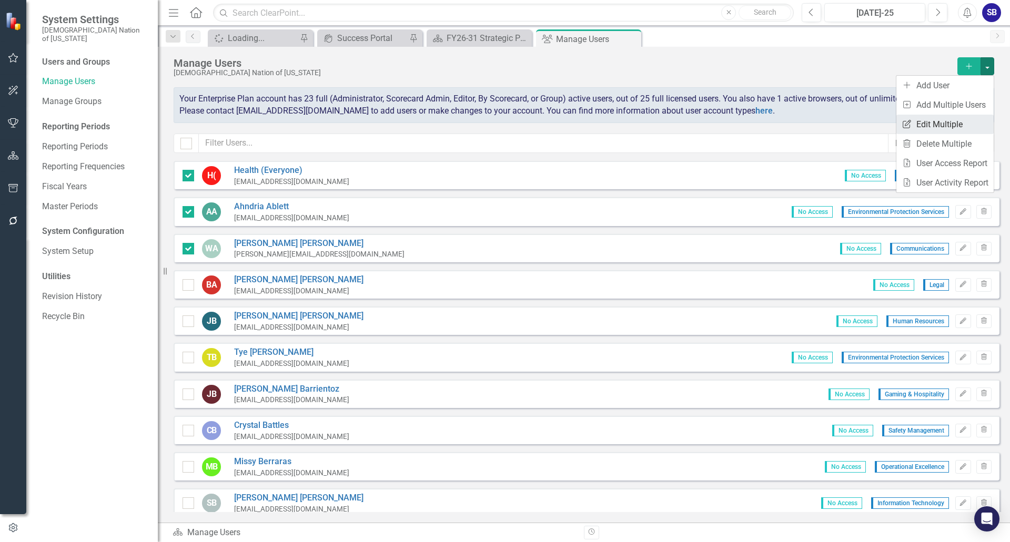
click at [949, 123] on link "Edit Multiple Edit Multiple" at bounding box center [944, 124] width 97 height 19
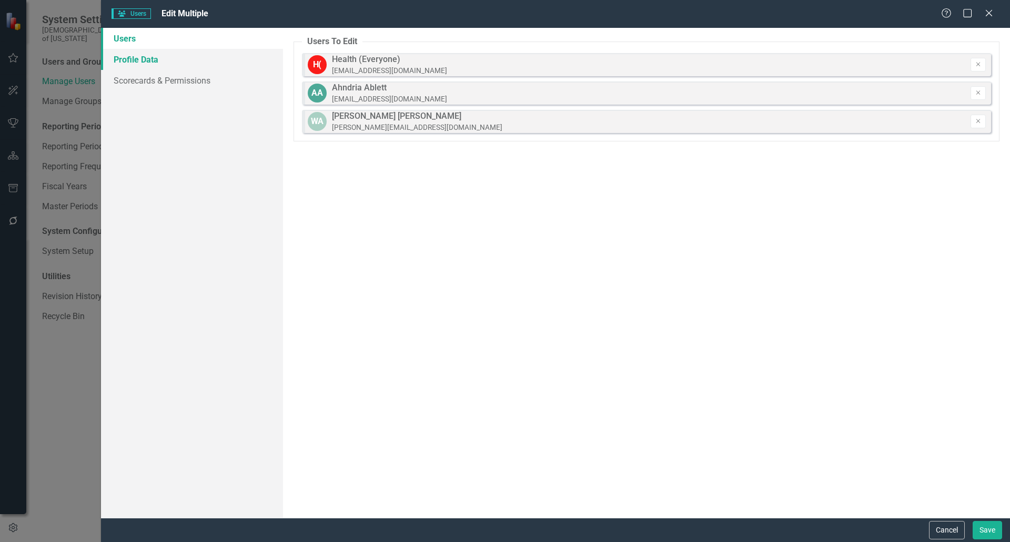
click at [144, 62] on link "Profile Data" at bounding box center [192, 59] width 182 height 21
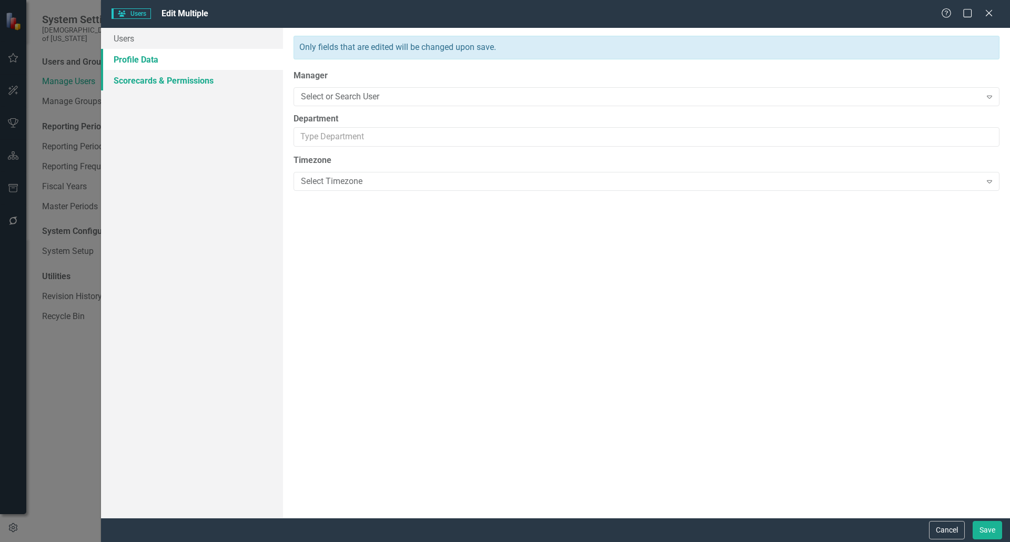
click at [144, 78] on link "Scorecards & Permissions" at bounding box center [192, 80] width 182 height 21
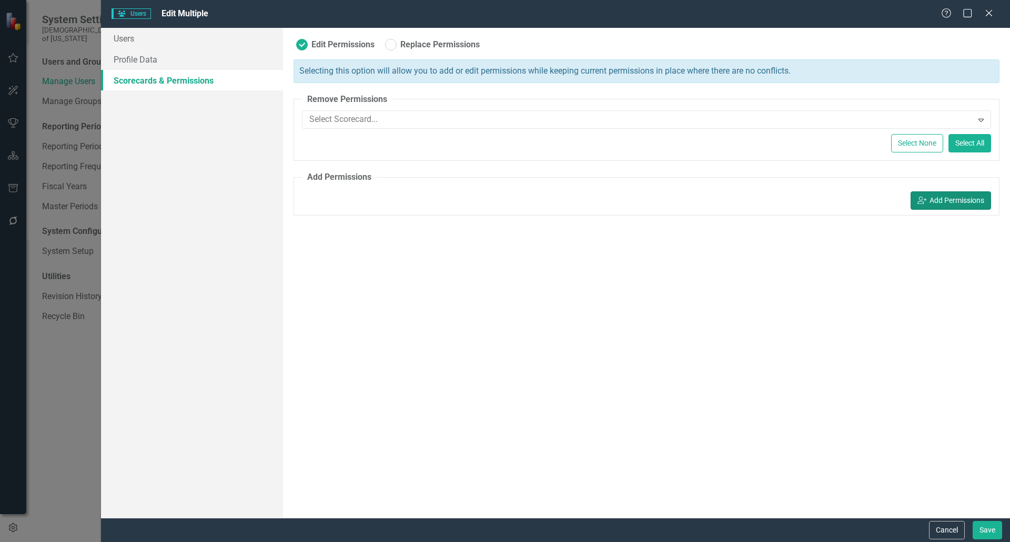
click at [956, 195] on button "icon.userAdd Add Permissions" at bounding box center [950, 200] width 80 height 18
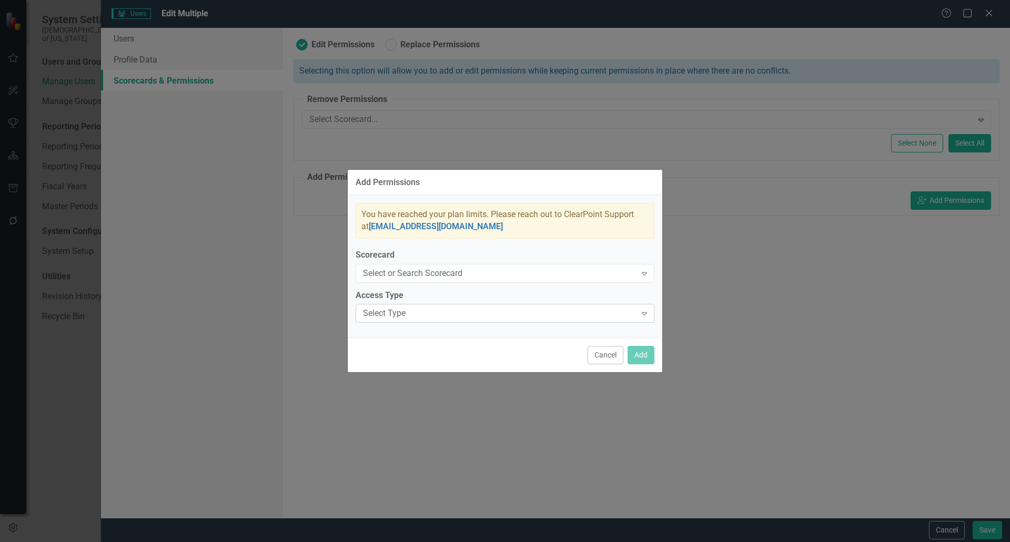
click at [646, 312] on icon "Expand" at bounding box center [644, 313] width 11 height 8
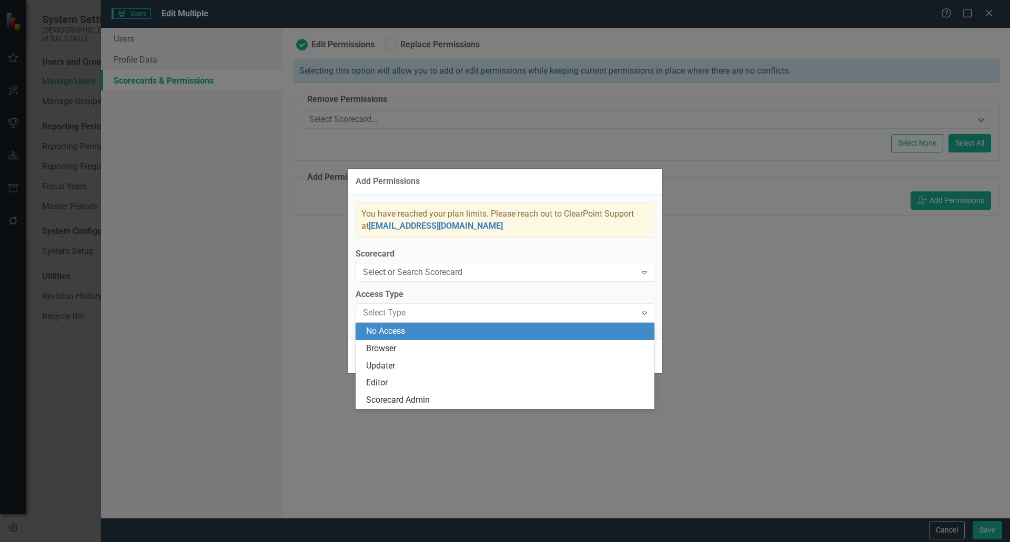
click at [791, 271] on div "Add Permissions You have reached your plan limits. Please reach out to ClearPoi…" at bounding box center [505, 271] width 1010 height 542
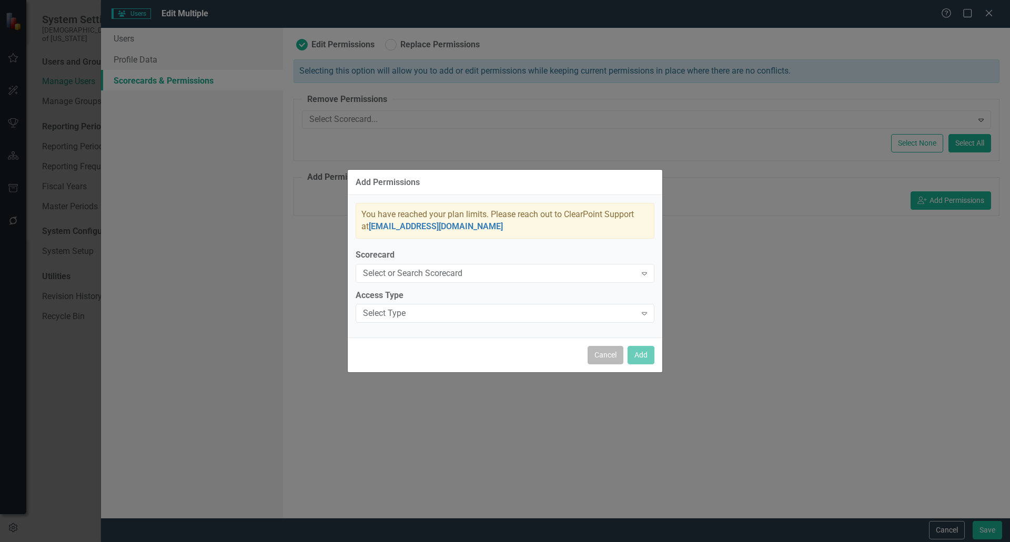
click at [608, 355] on button "Cancel" at bounding box center [605, 355] width 36 height 18
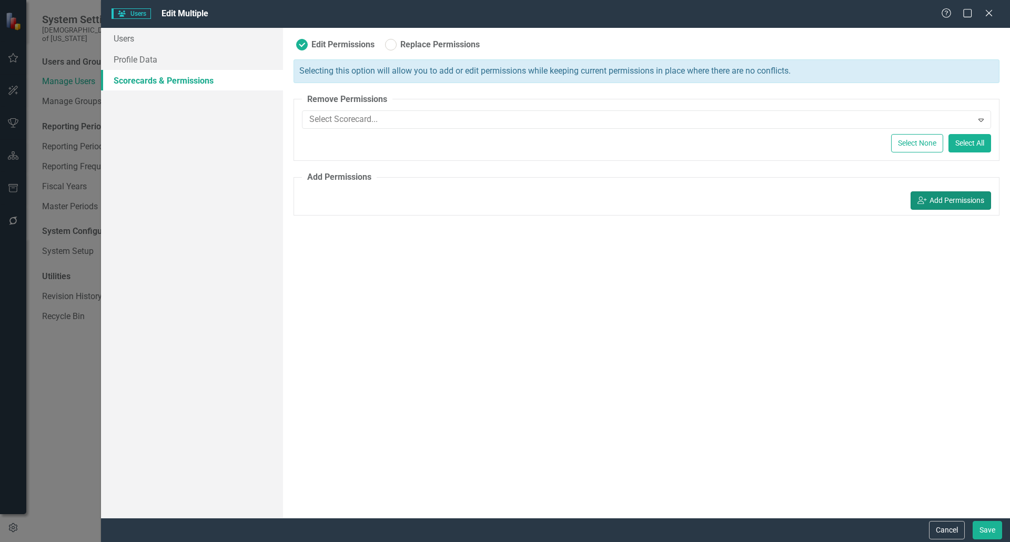
click at [955, 206] on button "icon.userAdd Add Permissions" at bounding box center [950, 200] width 80 height 18
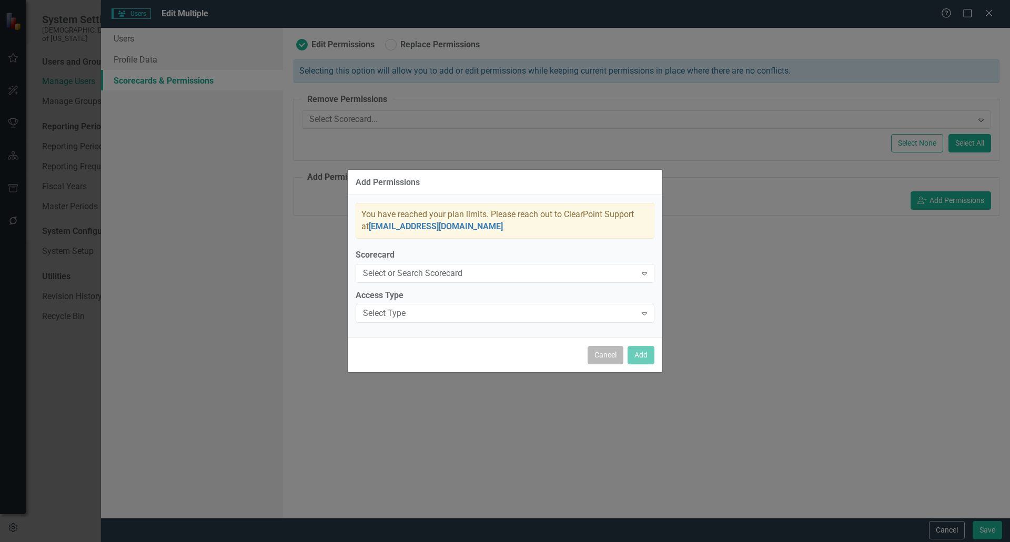
click at [606, 355] on button "Cancel" at bounding box center [605, 355] width 36 height 18
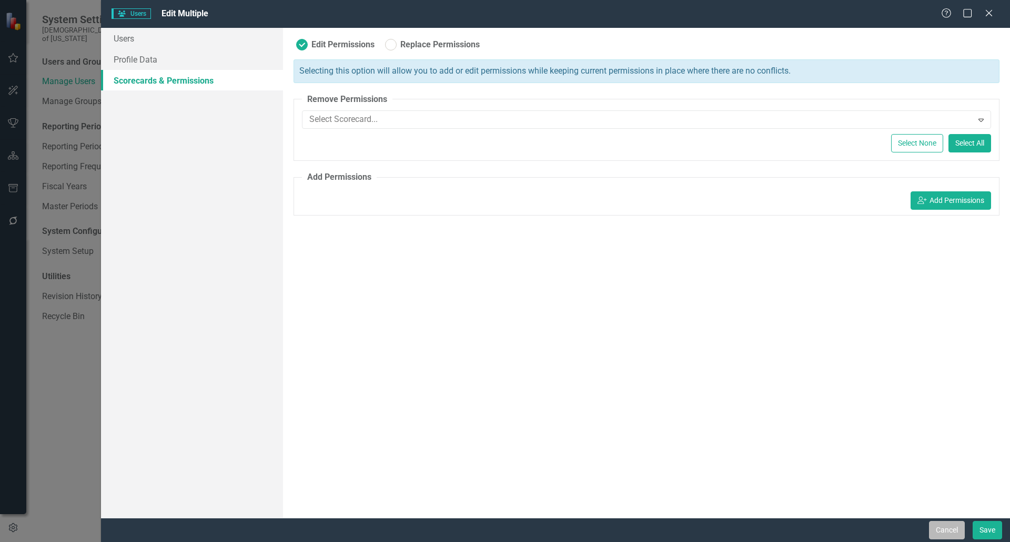
click at [958, 531] on button "Cancel" at bounding box center [947, 530] width 36 height 18
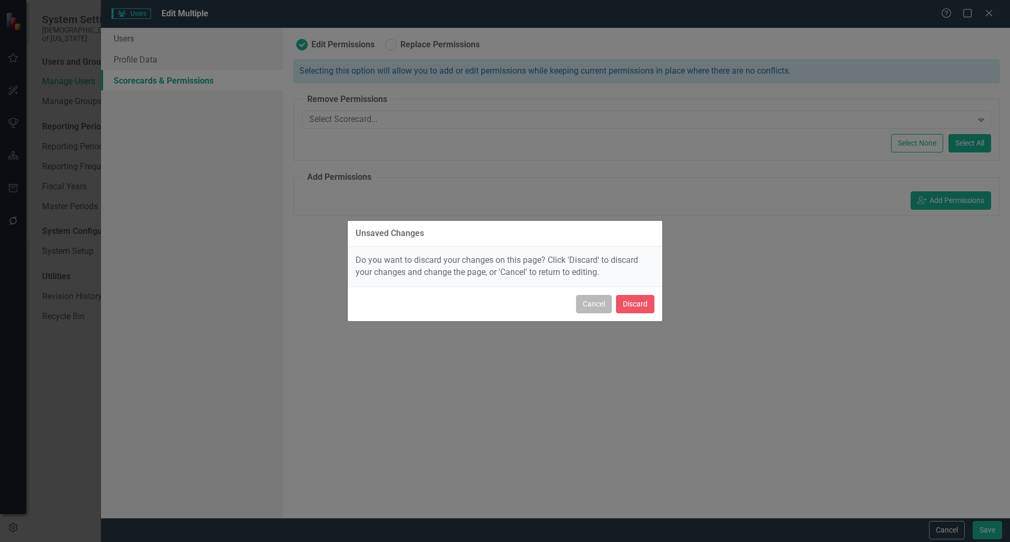
click at [600, 305] on button "Cancel" at bounding box center [594, 304] width 36 height 18
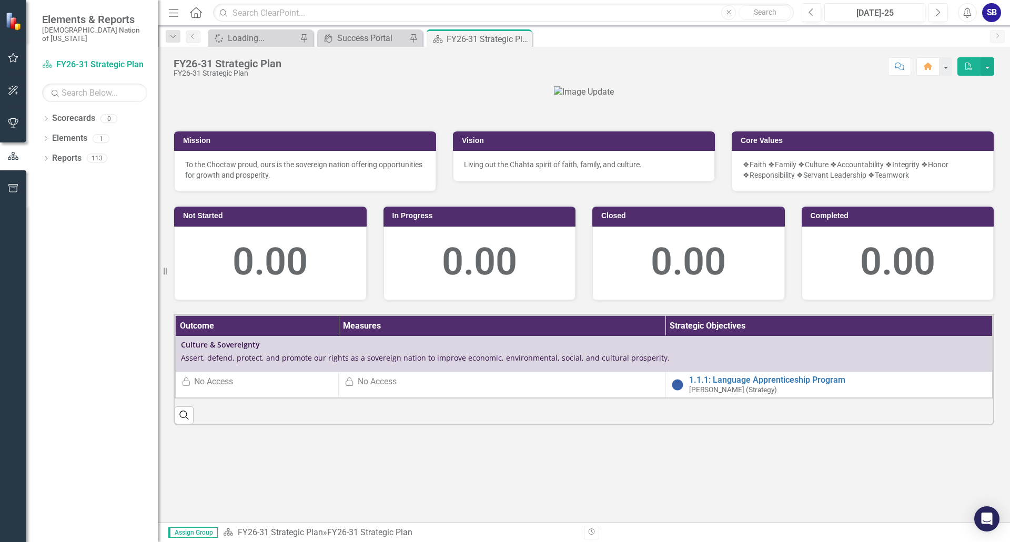
drag, startPoint x: 953, startPoint y: 331, endPoint x: 957, endPoint y: 357, distance: 26.1
click at [953, 98] on div at bounding box center [584, 92] width 820 height 12
click at [763, 385] on link "1.1.1: Language Apprenticeship Program" at bounding box center [838, 379] width 298 height 9
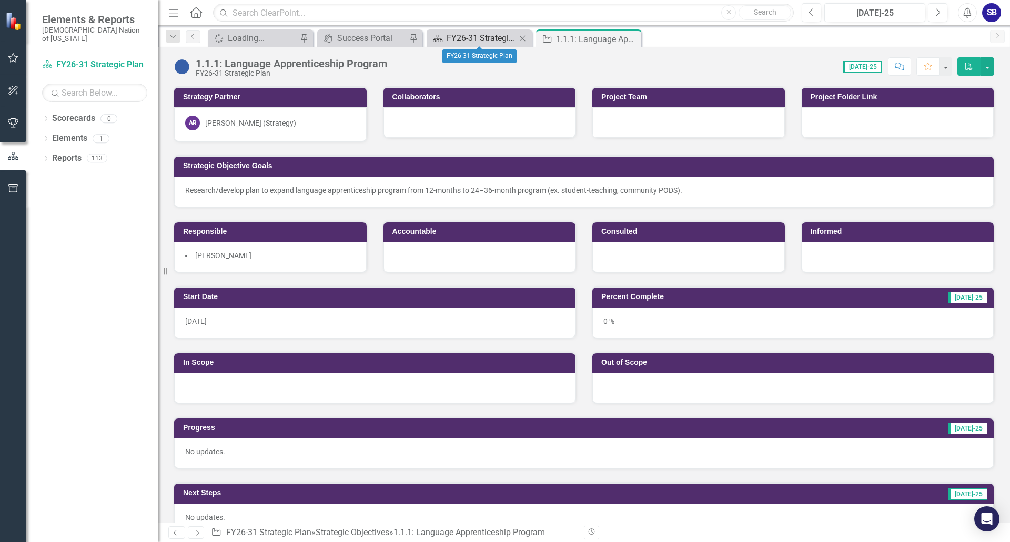
click at [499, 38] on div "FY26-31 Strategic Plan" at bounding box center [480, 38] width 69 height 13
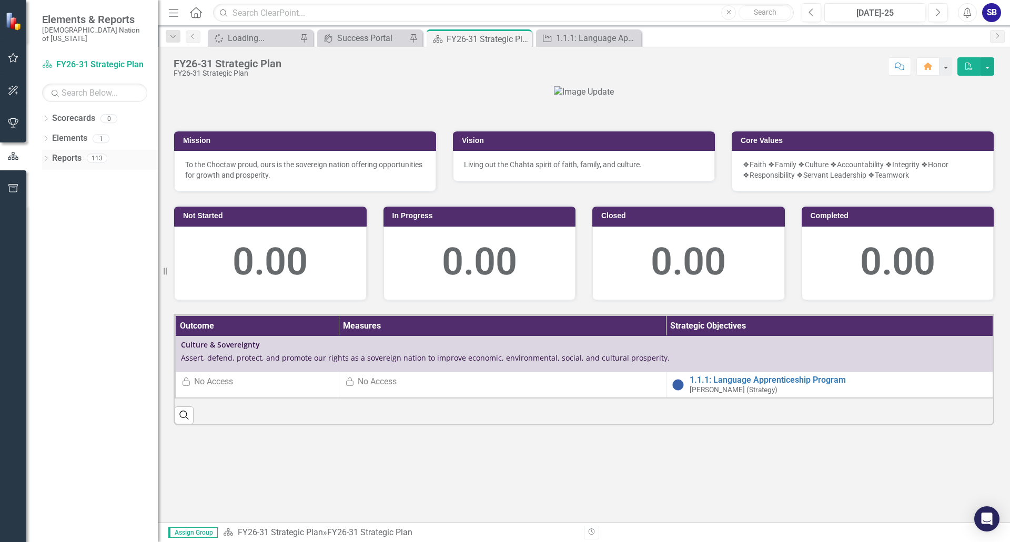
click at [63, 156] on div "Reports" at bounding box center [66, 158] width 29 height 17
click at [108, 155] on div "Reports 113" at bounding box center [105, 160] width 106 height 20
click at [43, 157] on icon "Dropdown" at bounding box center [45, 160] width 7 height 6
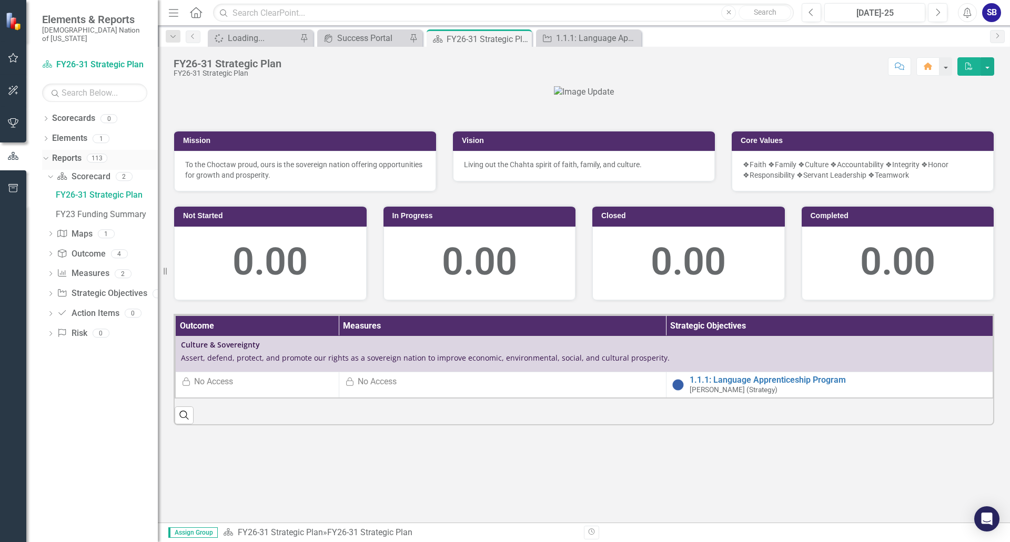
click at [49, 157] on div "Dropdown" at bounding box center [45, 159] width 7 height 5
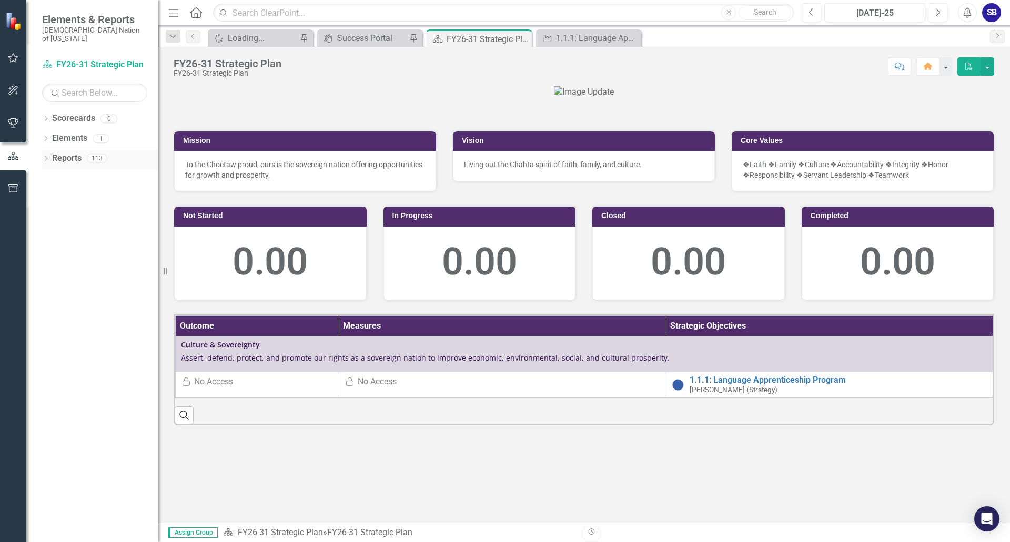
click at [46, 157] on icon "Dropdown" at bounding box center [45, 160] width 7 height 6
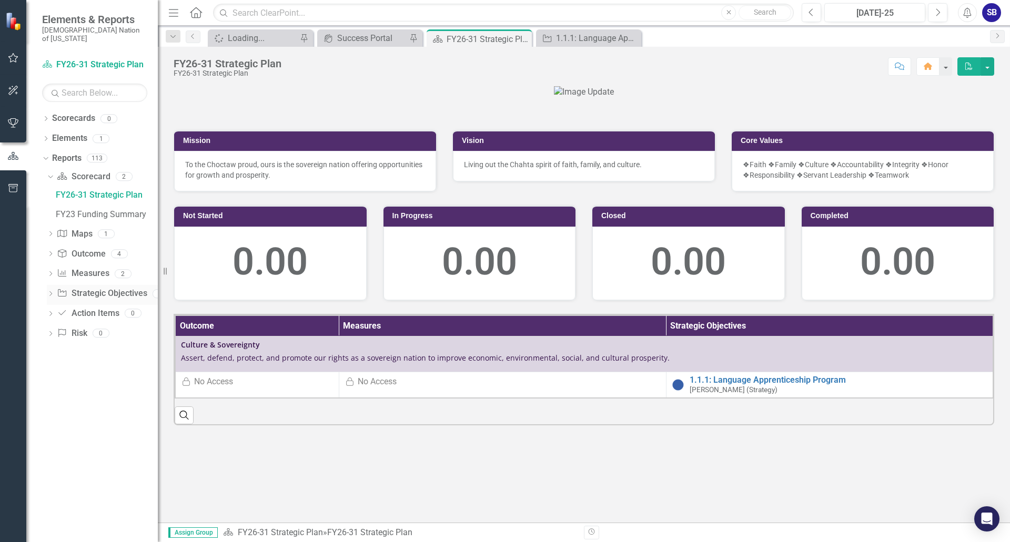
click at [130, 289] on link "Strategic Objective Strategic Objectives" at bounding box center [102, 294] width 90 height 12
click at [108, 229] on div "1" at bounding box center [106, 233] width 17 height 9
click at [104, 229] on div "1" at bounding box center [106, 233] width 17 height 9
click at [114, 210] on div "FY23 Funding Summary" at bounding box center [107, 214] width 102 height 9
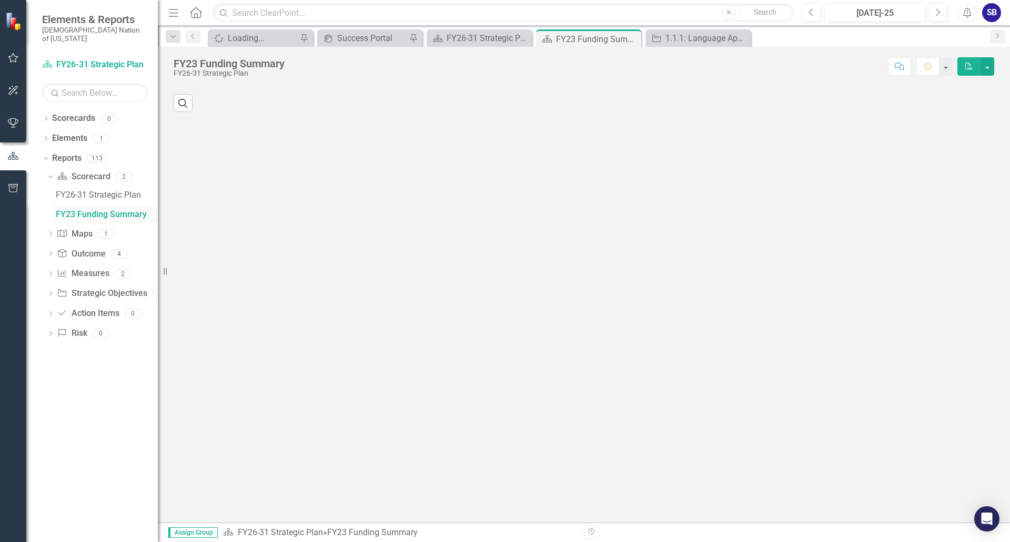
click at [142, 210] on div "FY23 Funding Summary" at bounding box center [107, 214] width 102 height 9
click at [99, 210] on div "FY23 Funding Summary" at bounding box center [107, 214] width 102 height 9
click at [107, 190] on div "FY26-31 Strategic Plan" at bounding box center [107, 194] width 102 height 9
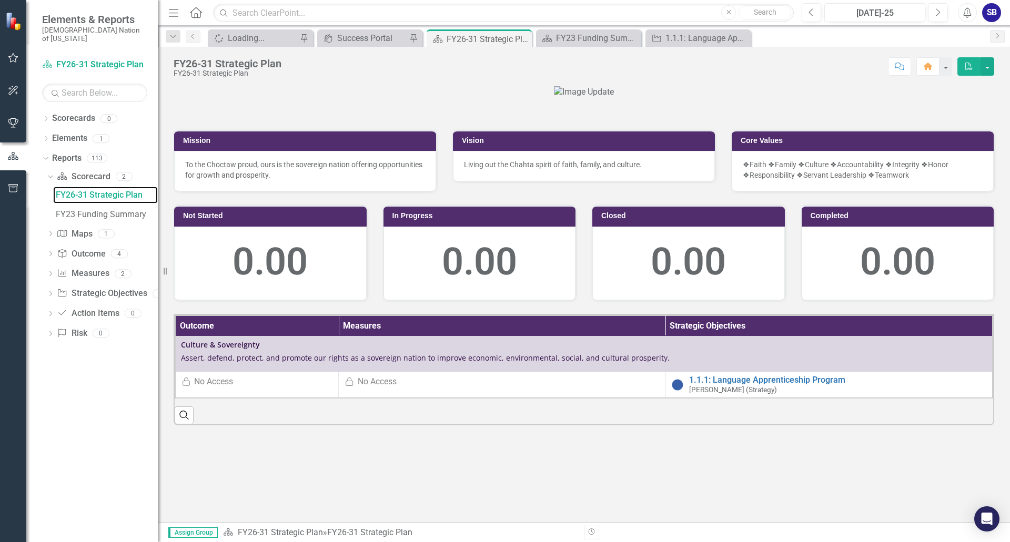
scroll to position [174, 0]
click at [747, 385] on link "1.1.1: Language Apprenticeship Program" at bounding box center [838, 379] width 298 height 9
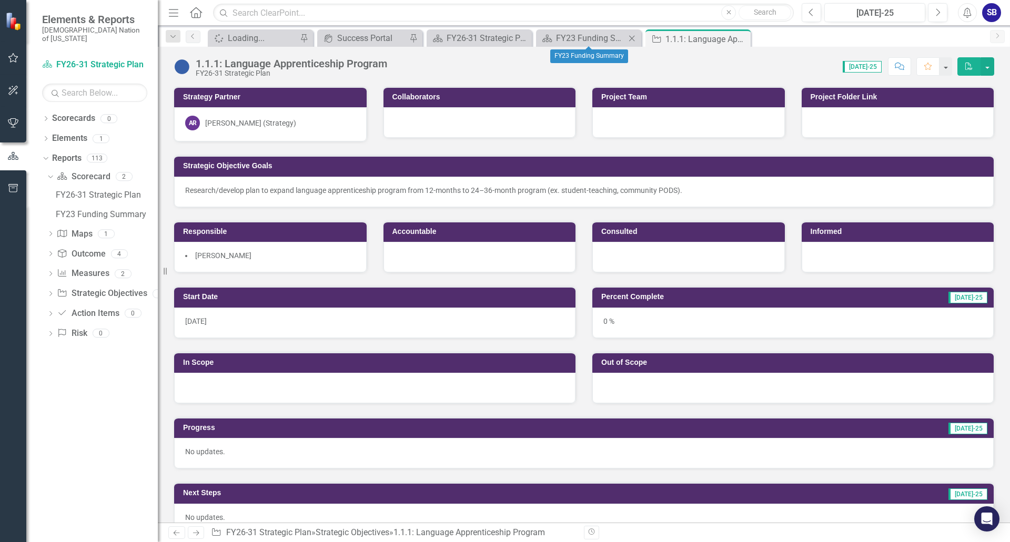
click at [632, 36] on icon "Close" at bounding box center [631, 38] width 11 height 8
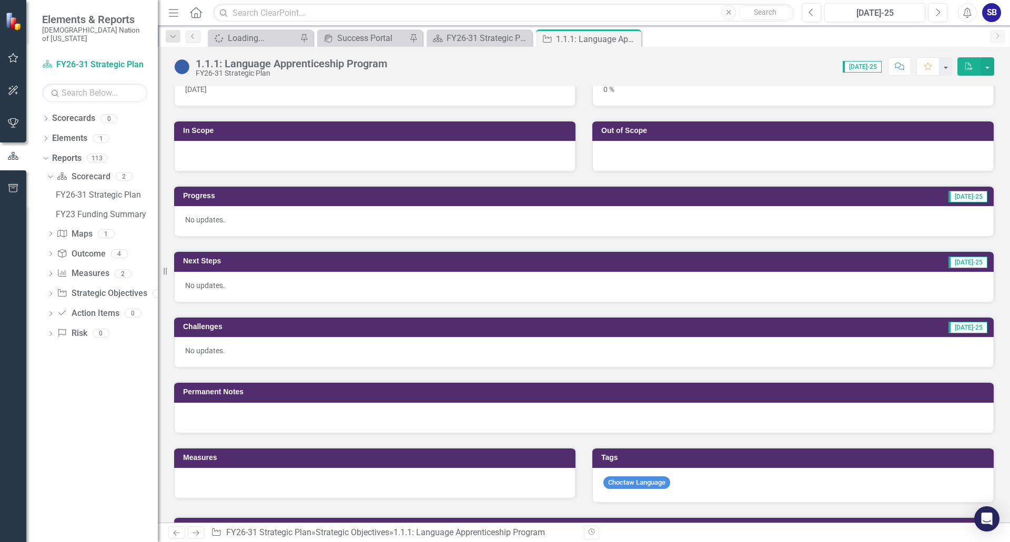
scroll to position [263, 0]
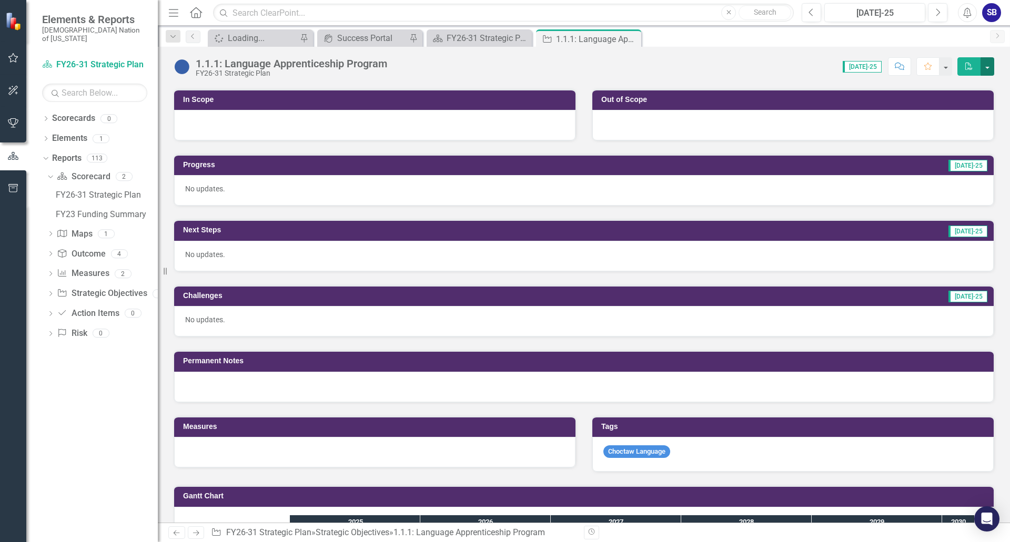
click at [986, 60] on button "button" at bounding box center [987, 66] width 14 height 18
click at [990, 64] on button "button" at bounding box center [987, 66] width 14 height 18
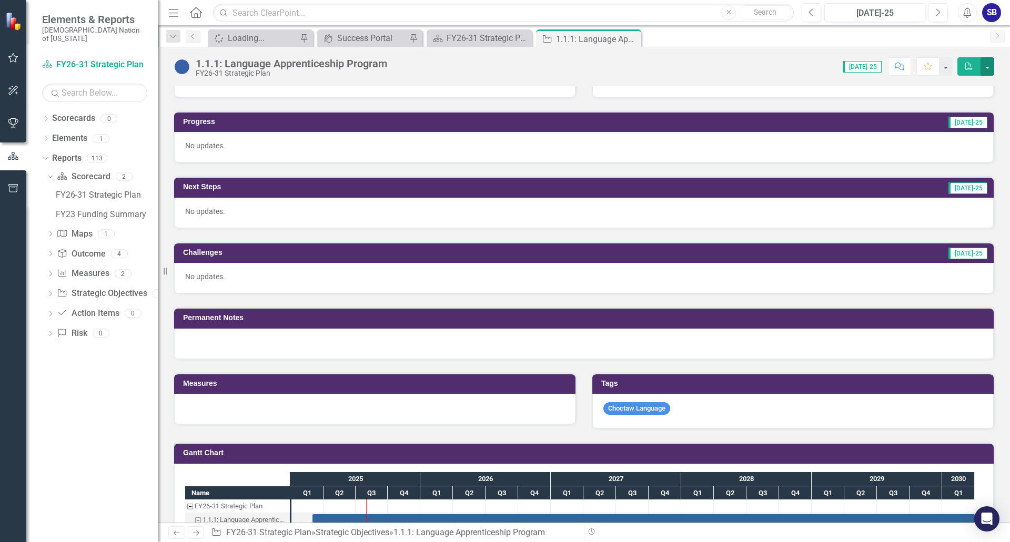
scroll to position [280, 0]
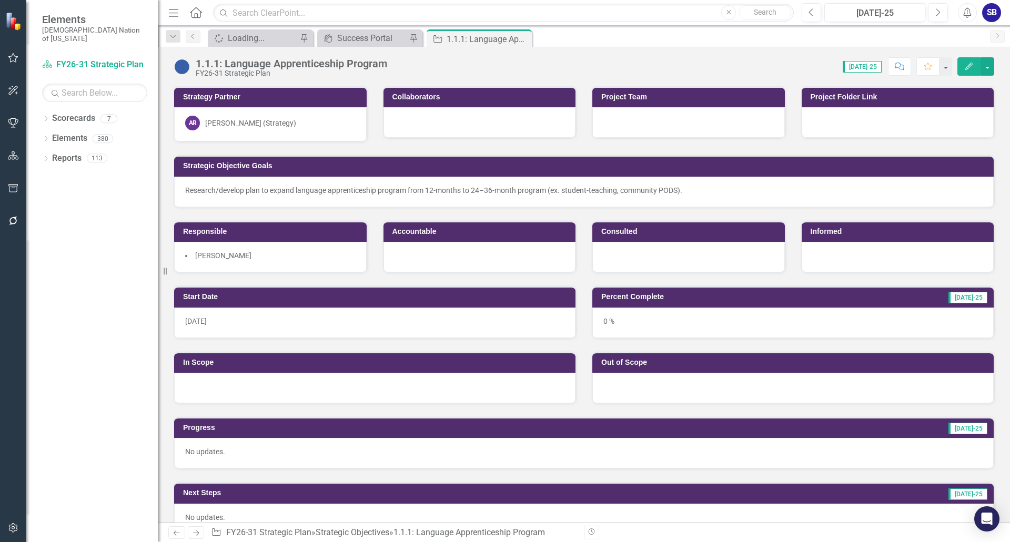
click at [16, 527] on icon "button" at bounding box center [13, 528] width 11 height 8
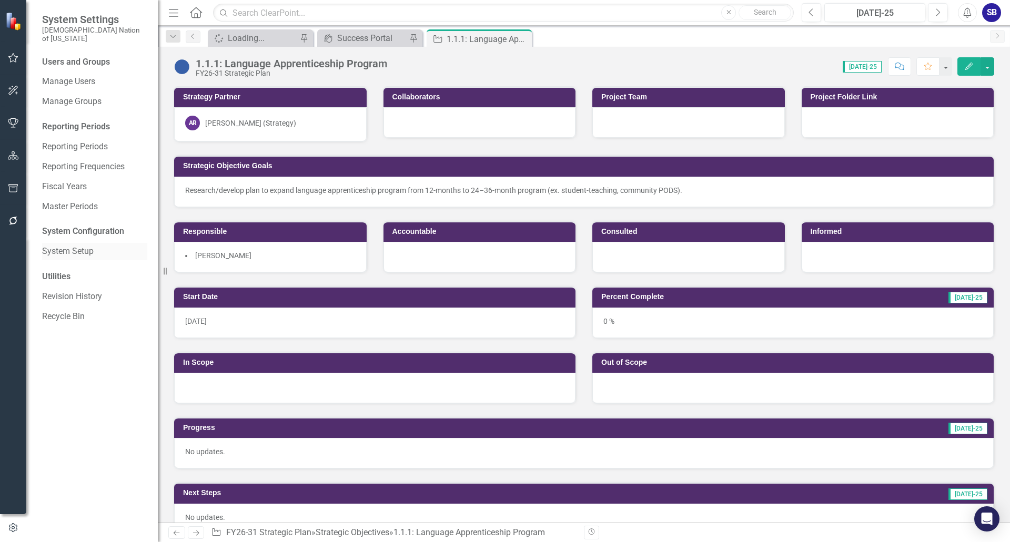
click at [76, 246] on link "System Setup" at bounding box center [94, 252] width 105 height 12
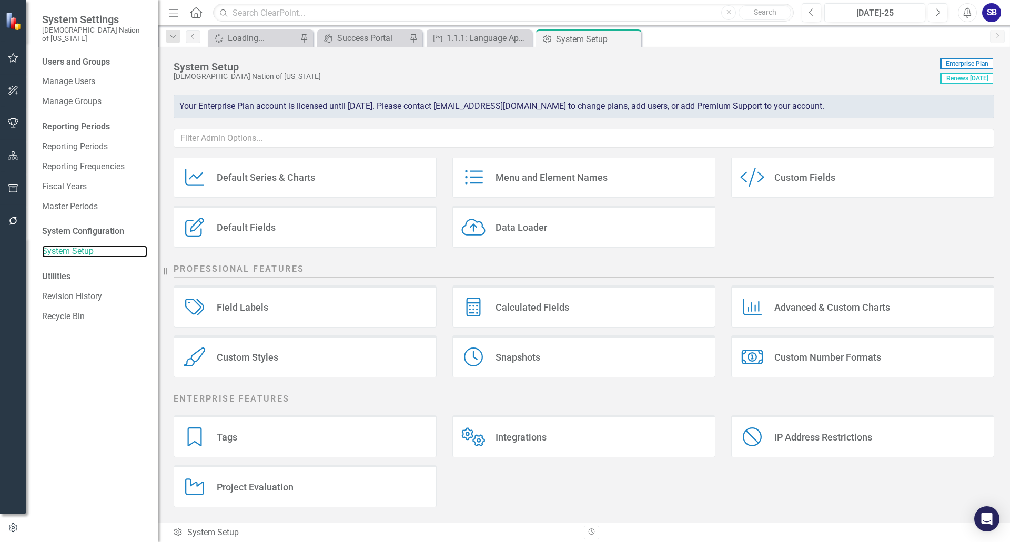
scroll to position [79, 0]
click at [793, 185] on div "Custom Style Custom Fields" at bounding box center [862, 176] width 263 height 42
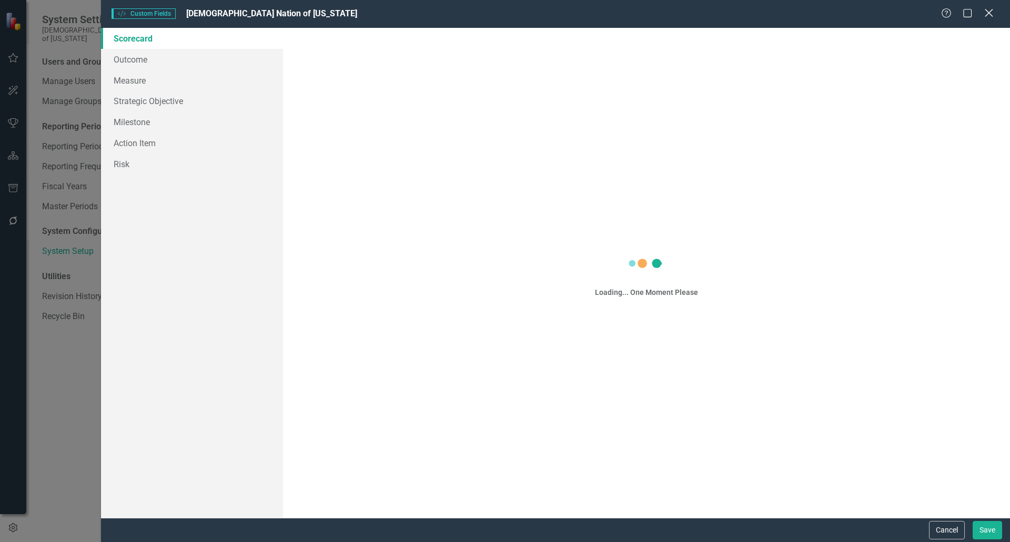
click at [986, 10] on icon at bounding box center [988, 13] width 8 height 8
